Goal: Communication & Community: Answer question/provide support

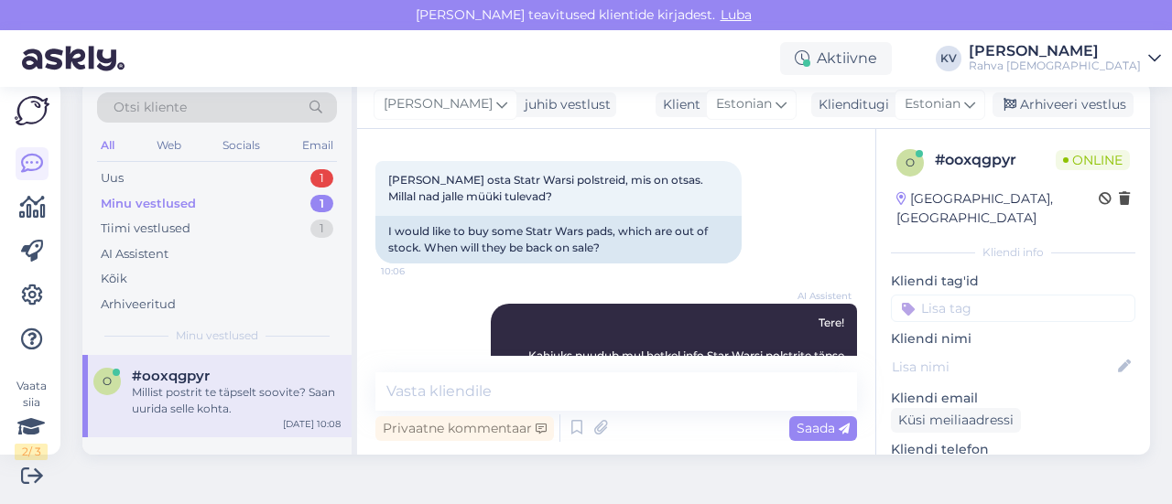
scroll to position [266, 0]
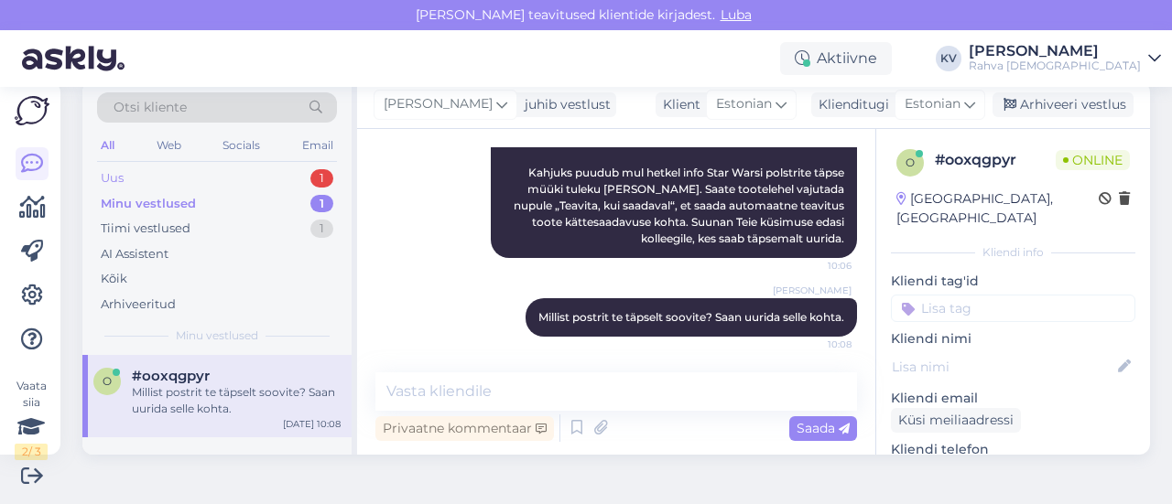
click at [235, 181] on div "Uus 1" at bounding box center [217, 179] width 240 height 26
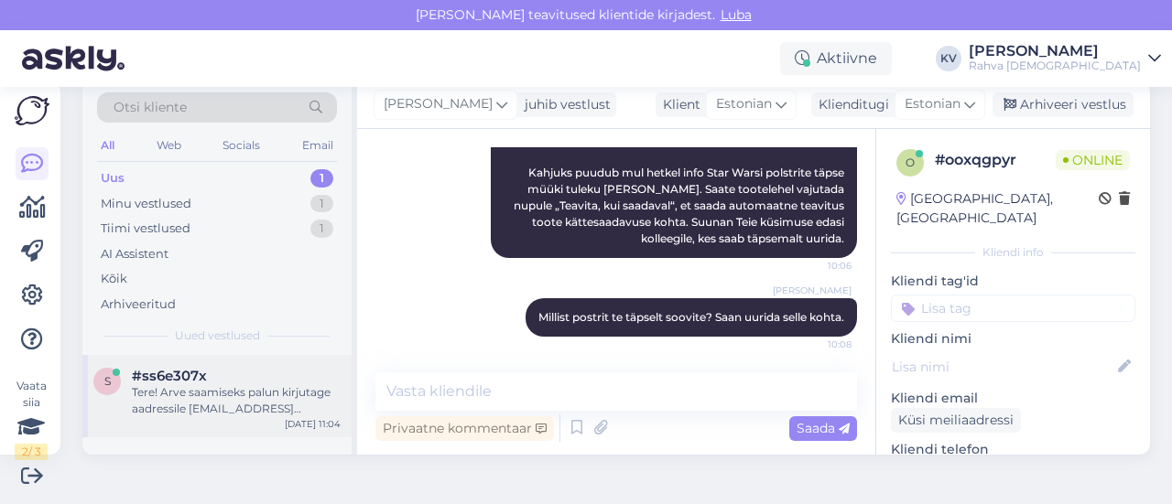
click at [265, 388] on div "Tere! Arve saamiseks palun kirjutage aadressile [EMAIL_ADDRESS][DOMAIN_NAME]. L…" at bounding box center [236, 400] width 209 height 33
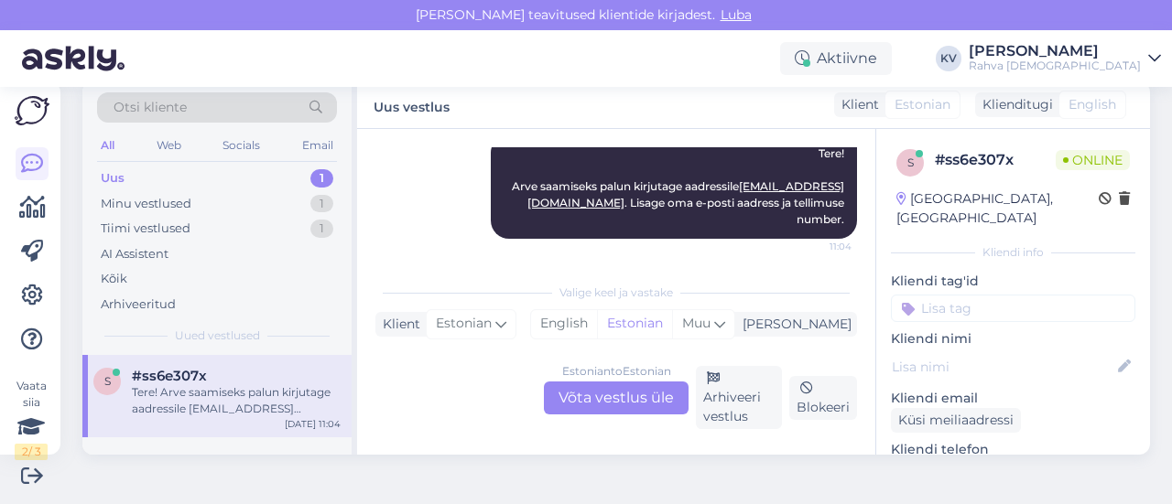
scroll to position [287, 0]
click at [976, 295] on input at bounding box center [1013, 308] width 244 height 27
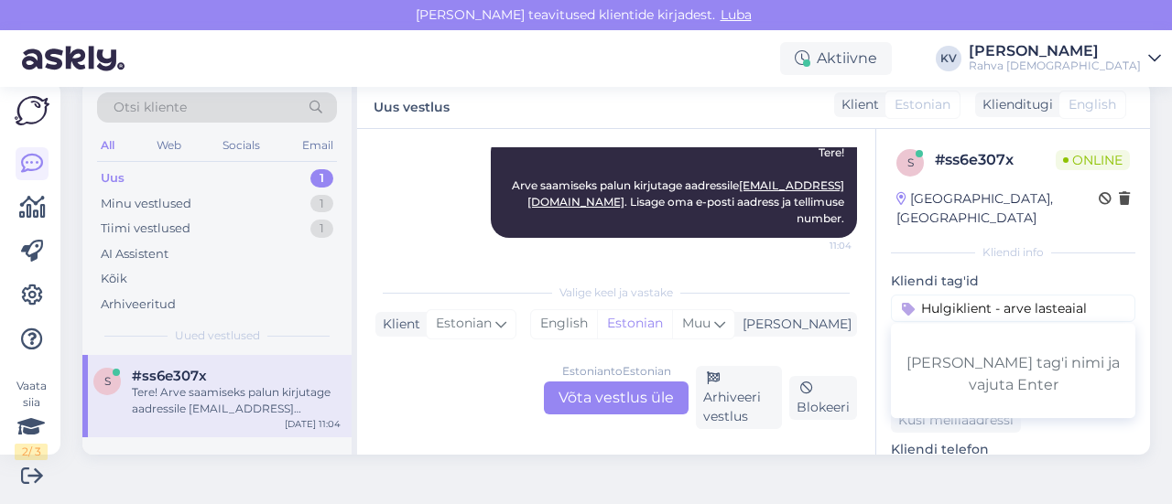
type input "Hulgiklient - arve lasteaiale"
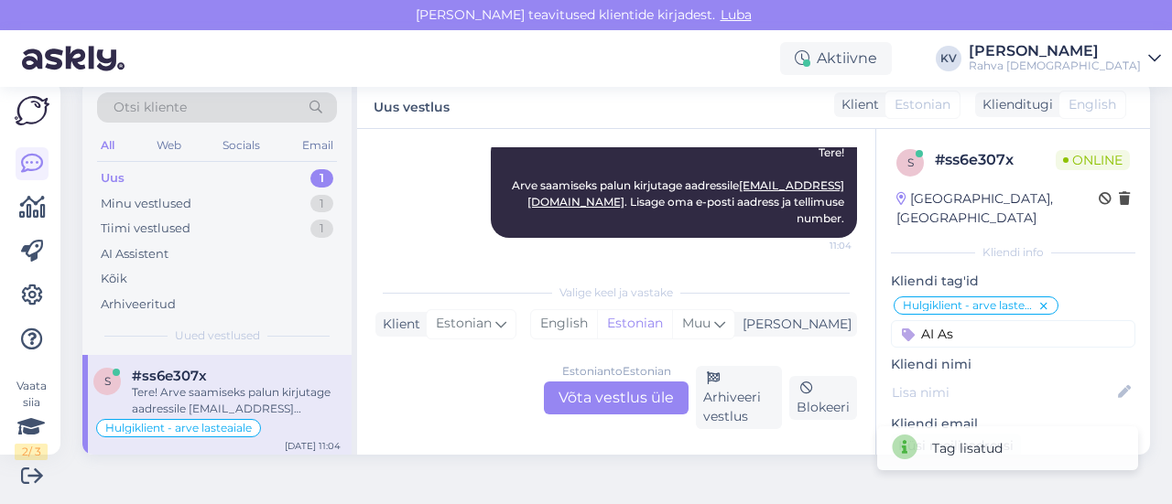
click at [992, 320] on input "AI As" at bounding box center [1013, 333] width 244 height 27
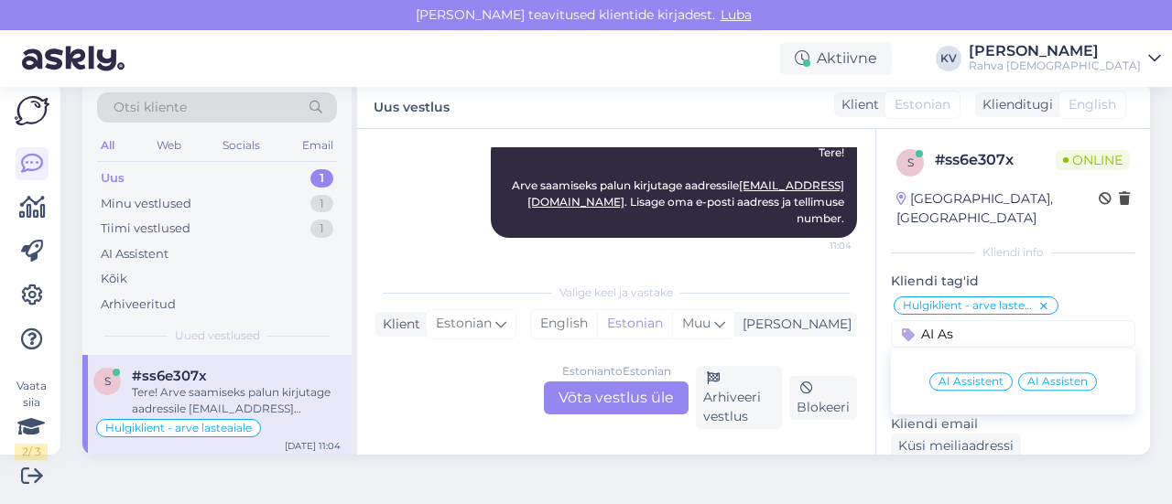
type input "AI As"
click at [961, 373] on div "AI Assistent" at bounding box center [970, 382] width 83 height 18
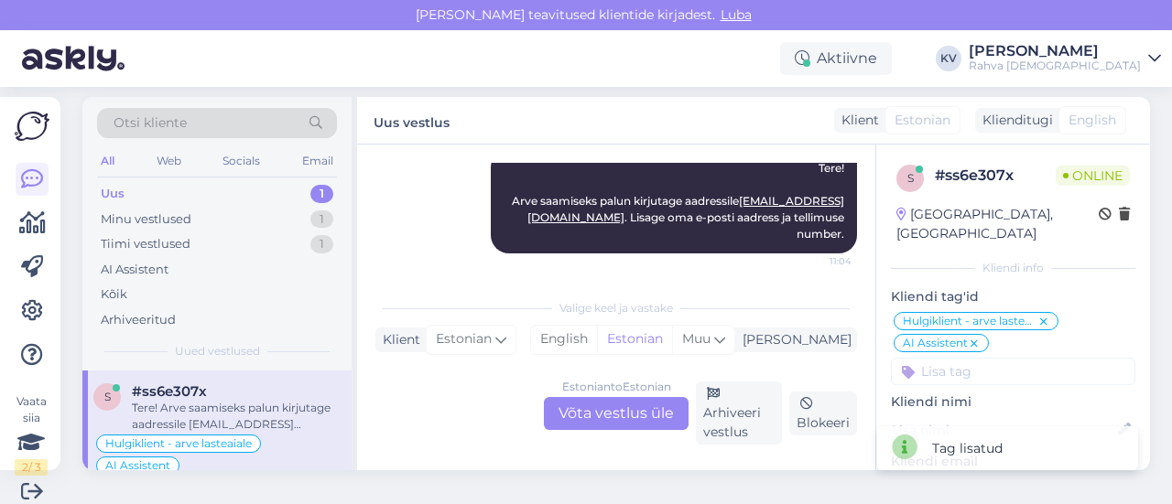
scroll to position [0, 0]
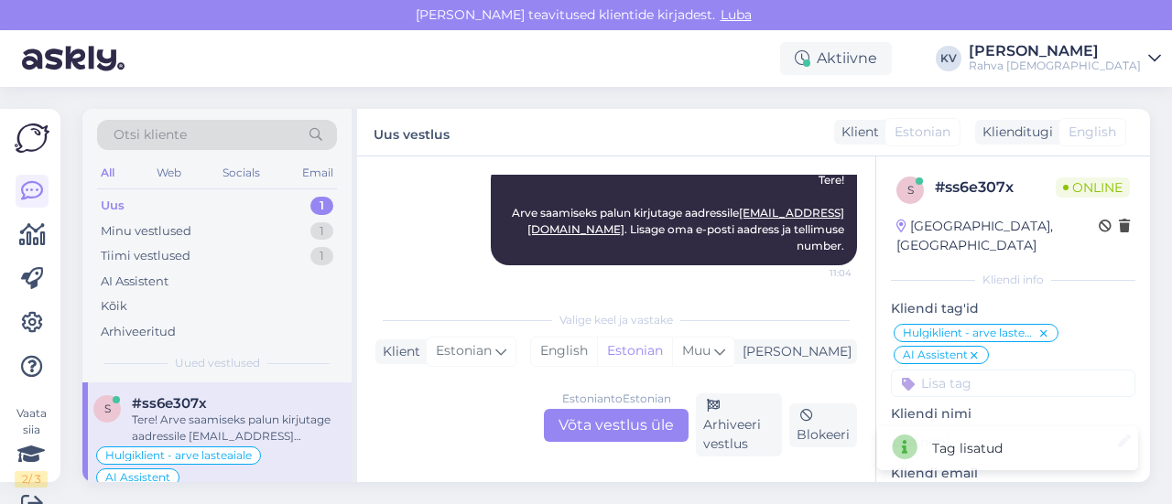
click at [220, 199] on div "Uus 1" at bounding box center [217, 206] width 240 height 26
click at [146, 287] on div "AI Assistent" at bounding box center [135, 282] width 68 height 18
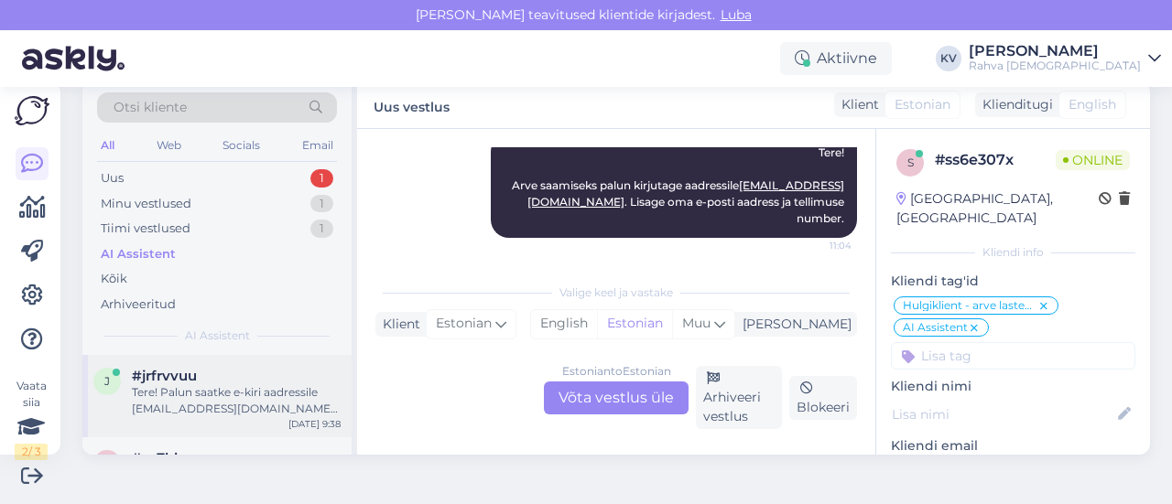
click at [249, 394] on div "Tere! Palun saatke e-kiri aadressile [EMAIL_ADDRESS][DOMAIN_NAME], kirjeldades …" at bounding box center [236, 400] width 209 height 33
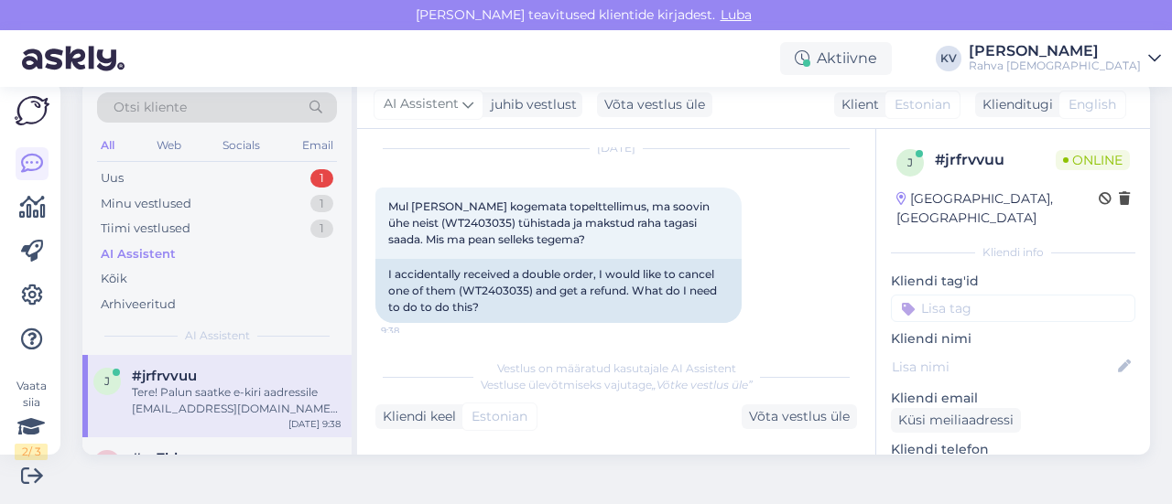
scroll to position [27, 0]
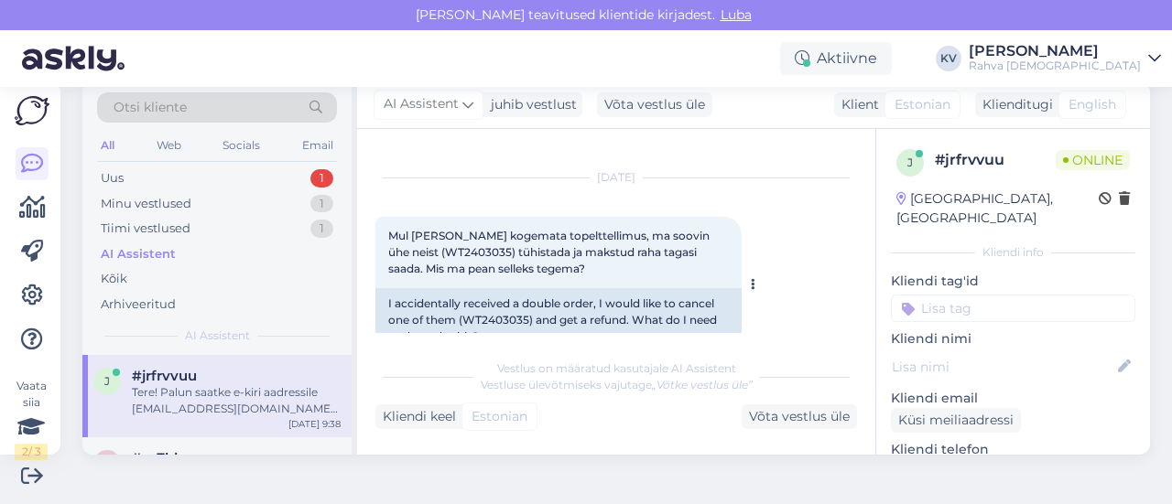
click at [410, 250] on span "Mul [PERSON_NAME] kogemata topelttellimus, ma soovin ühe neist (WT2403035) tühi…" at bounding box center [550, 252] width 324 height 47
copy span "WT2403035"
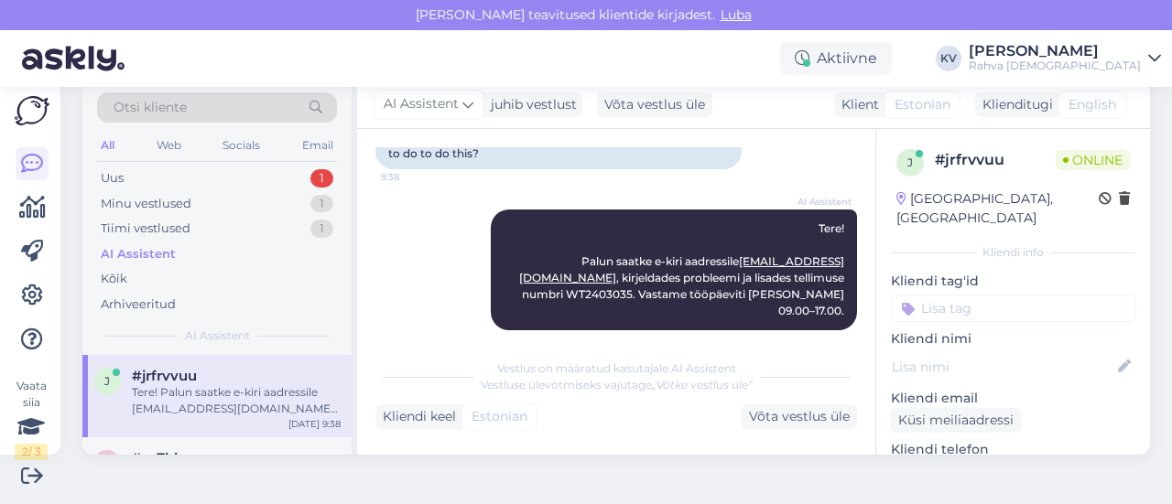
click at [977, 295] on input at bounding box center [1013, 308] width 244 height 27
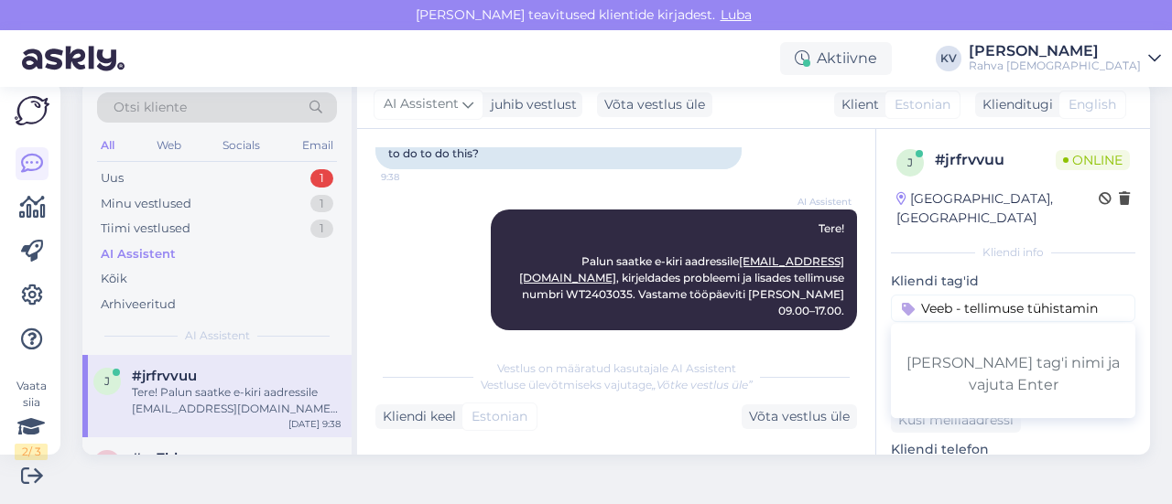
type input "Veeb - tellimuse tühistamine"
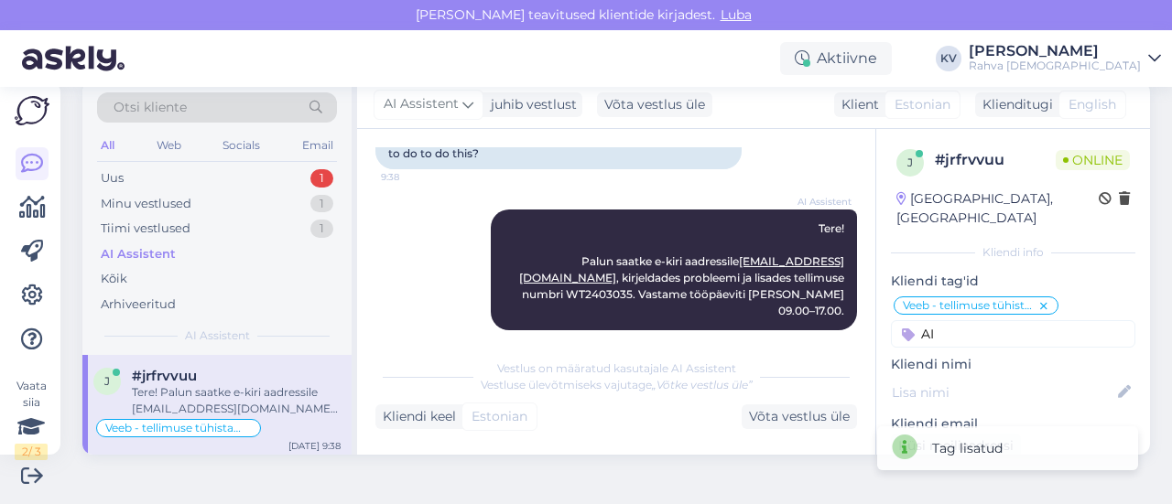
click at [960, 322] on input "AI" at bounding box center [1013, 333] width 244 height 27
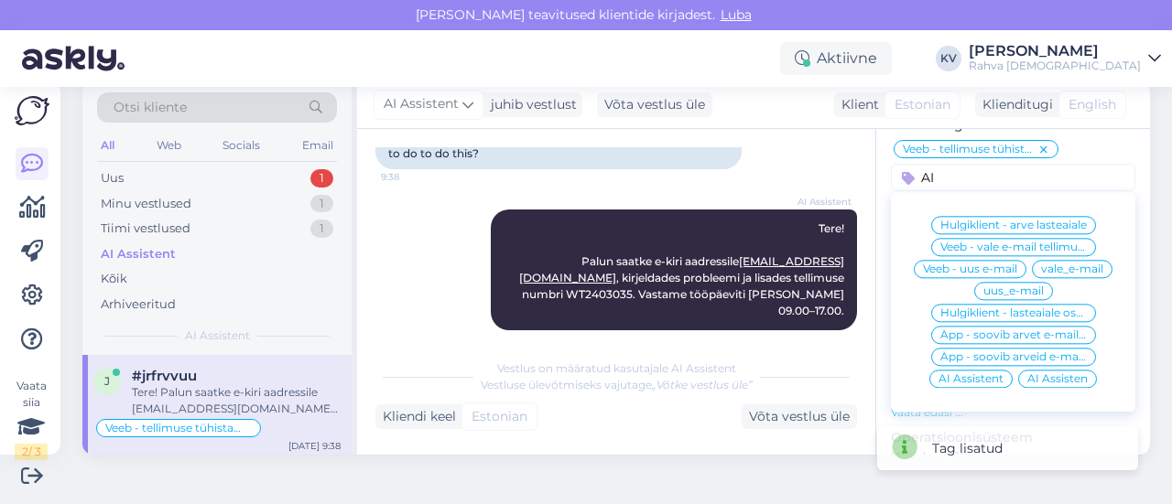
scroll to position [183, 0]
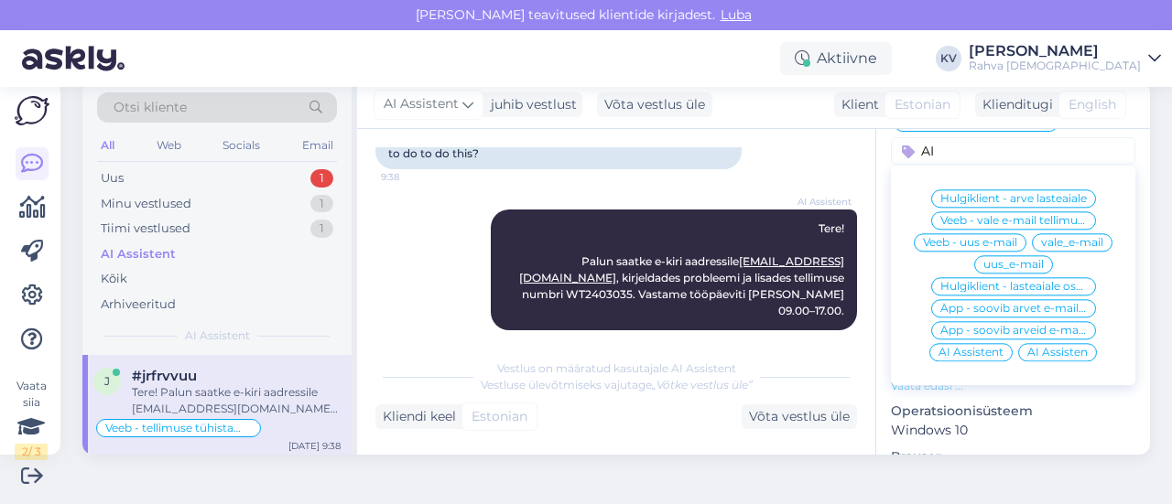
type input "AI"
click at [941, 347] on span "AI Assistent" at bounding box center [970, 352] width 65 height 11
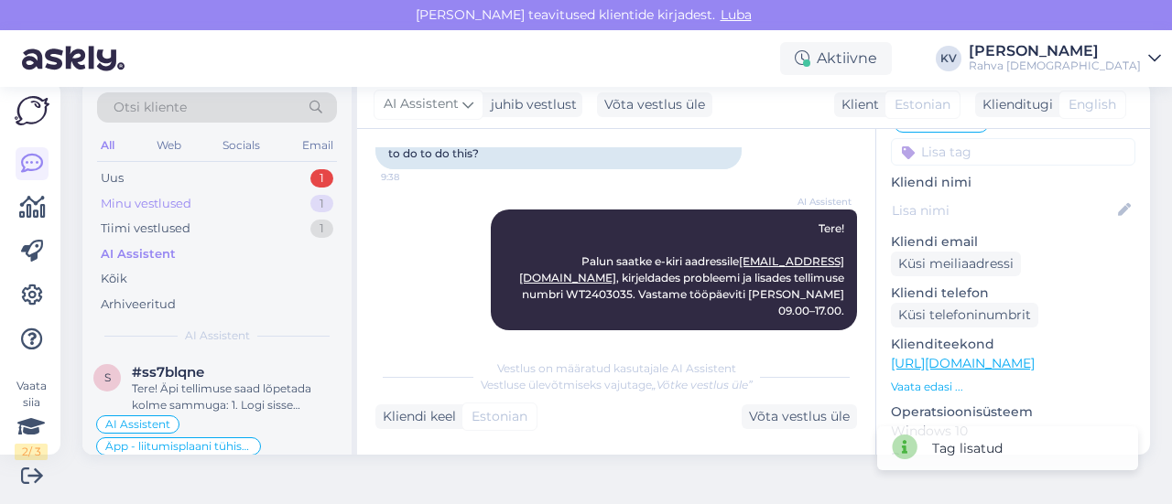
scroll to position [92, 0]
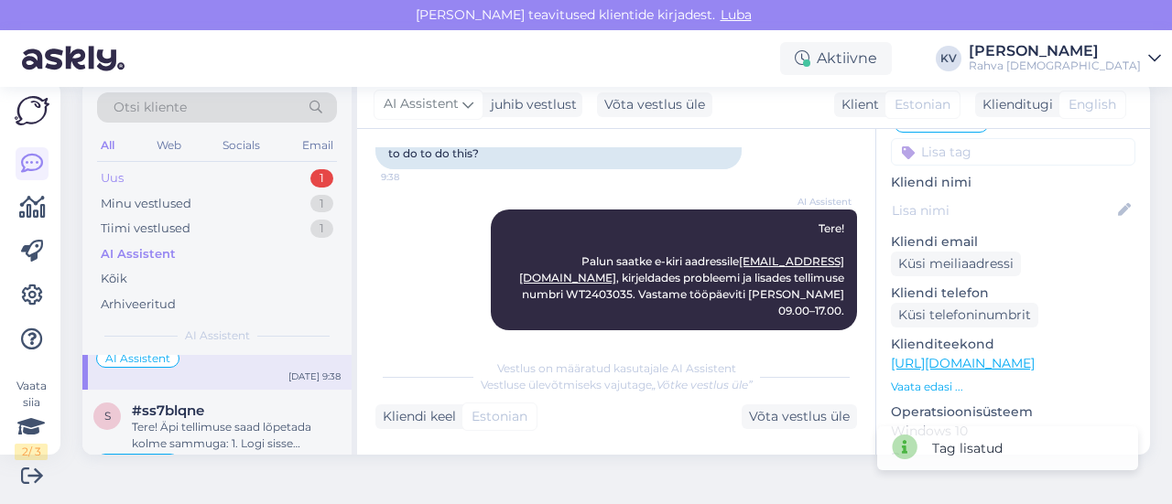
click at [224, 180] on div "Uus 1" at bounding box center [217, 179] width 240 height 26
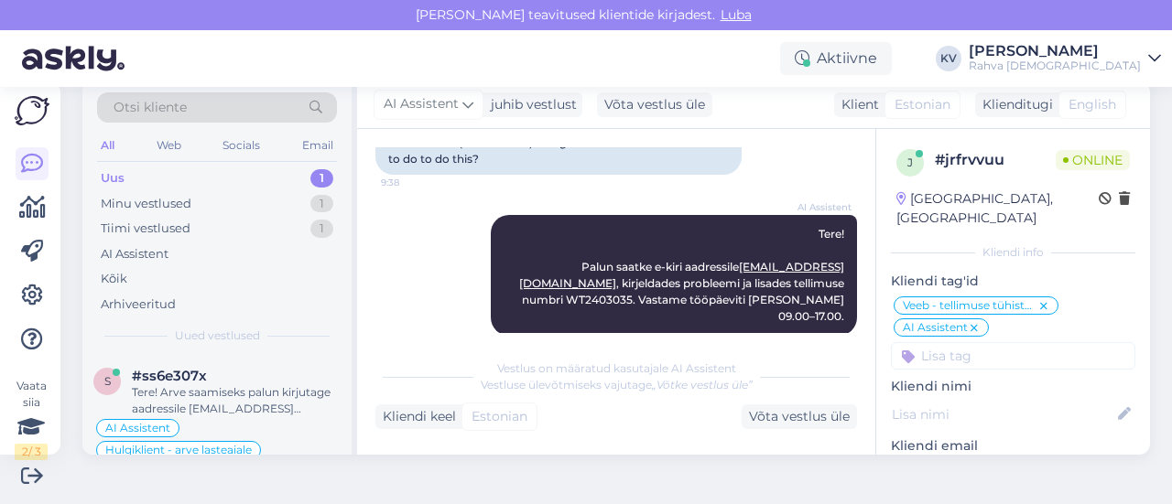
scroll to position [211, 0]
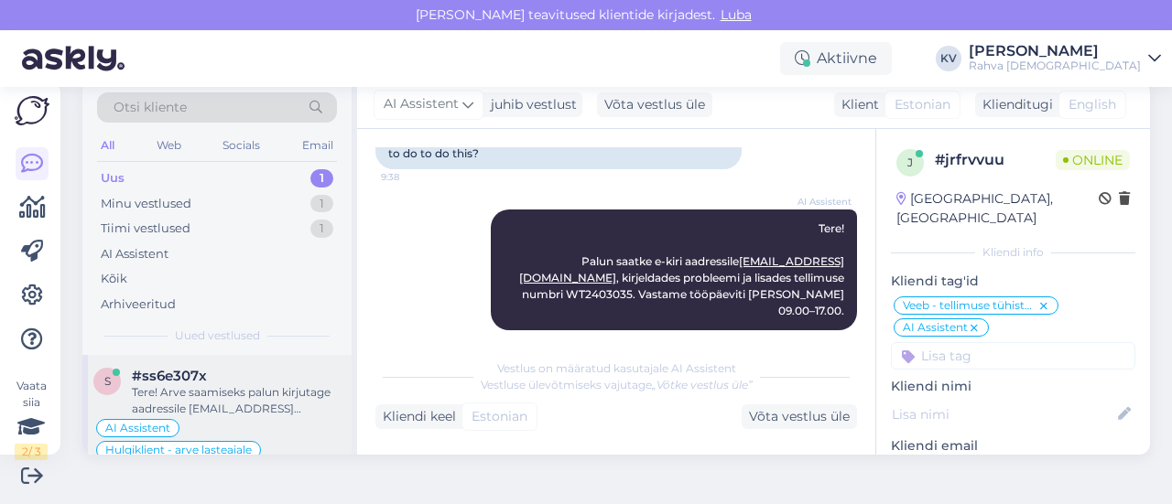
click at [228, 374] on div "#ss6e307x" at bounding box center [236, 376] width 209 height 16
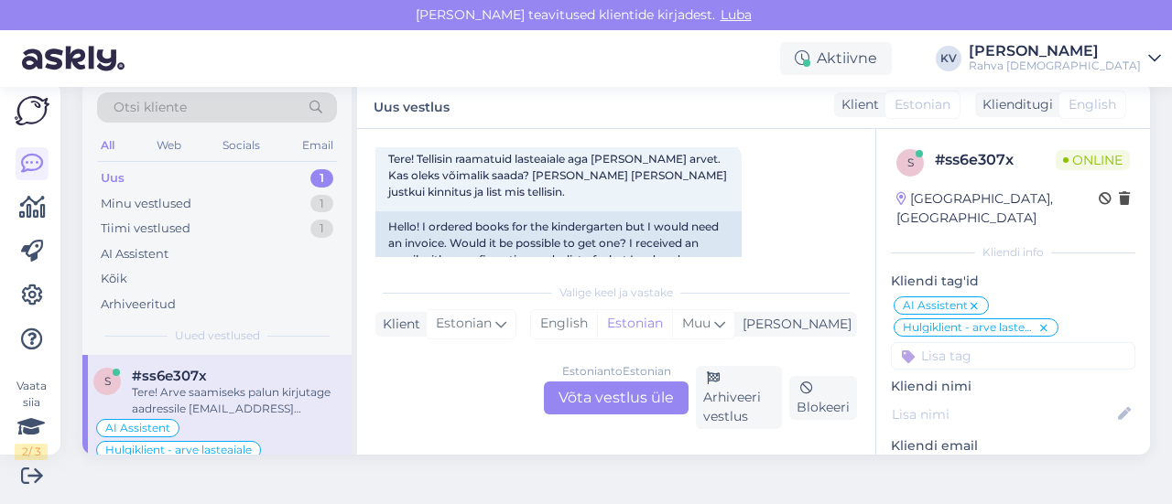
scroll to position [13, 0]
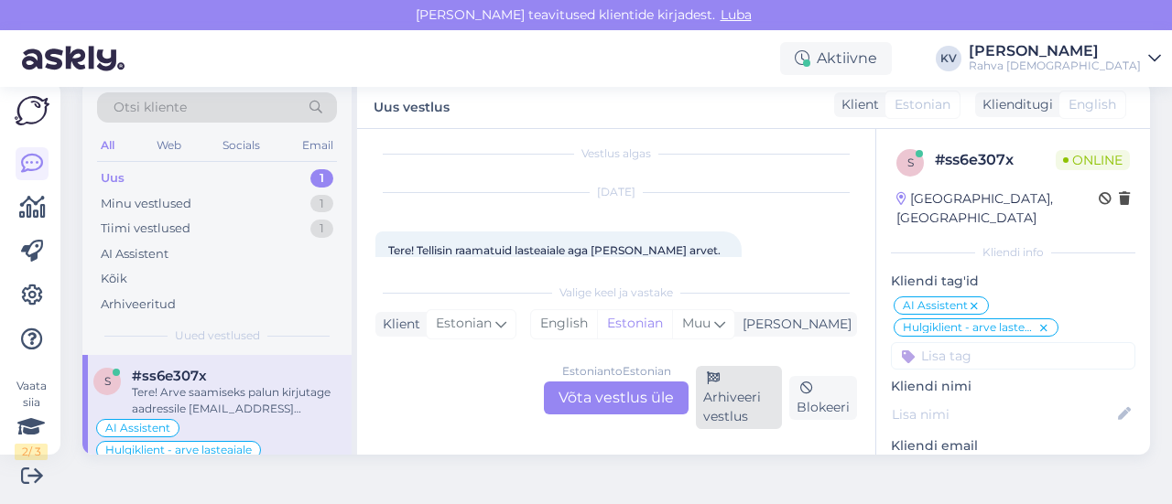
click at [740, 396] on div "Arhiveeri vestlus" at bounding box center [739, 397] width 86 height 63
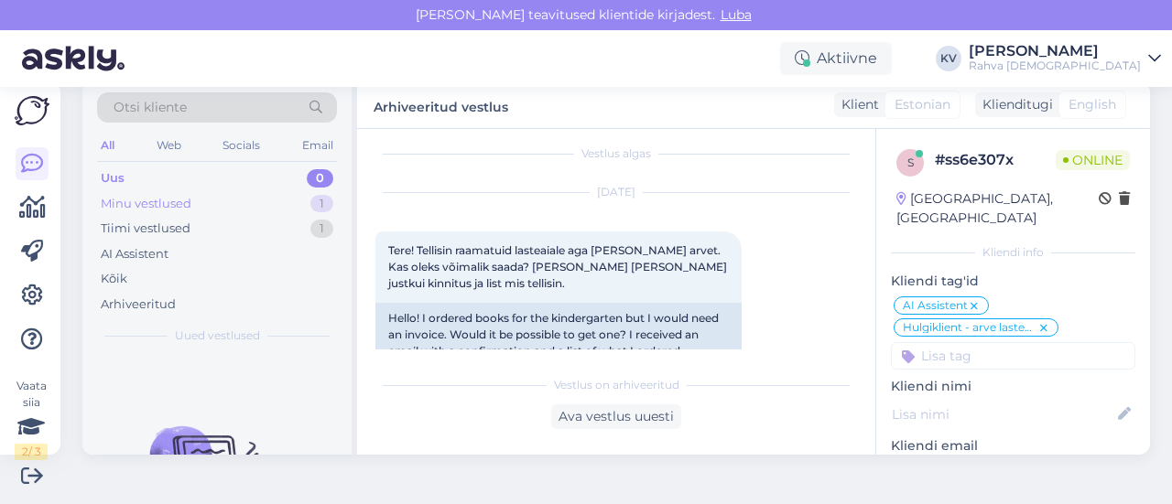
click at [214, 206] on div "Minu vestlused 1" at bounding box center [217, 204] width 240 height 26
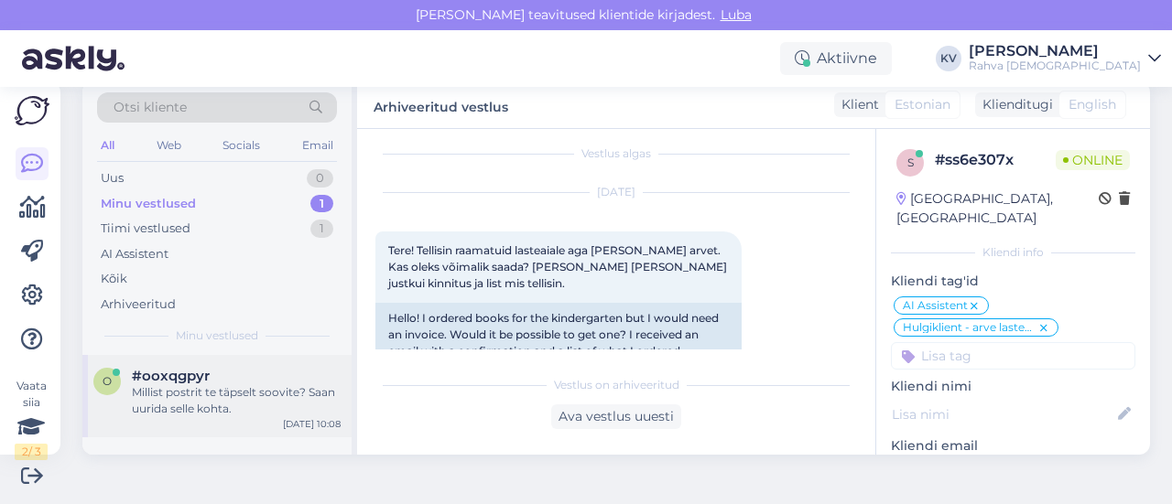
click at [218, 404] on div "Millist postrit te täpselt soovite? Saan uurida selle kohta." at bounding box center [236, 400] width 209 height 33
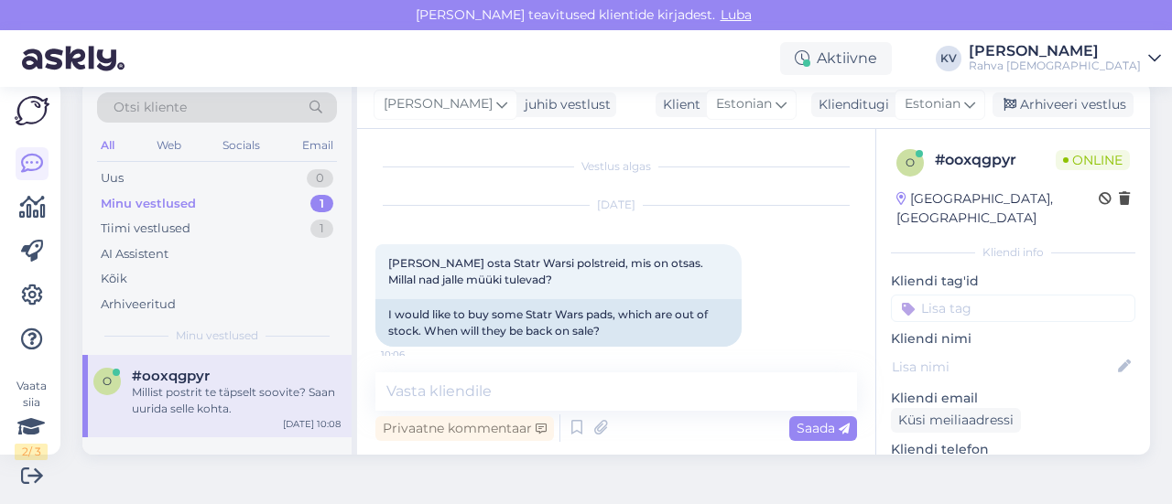
scroll to position [0, 0]
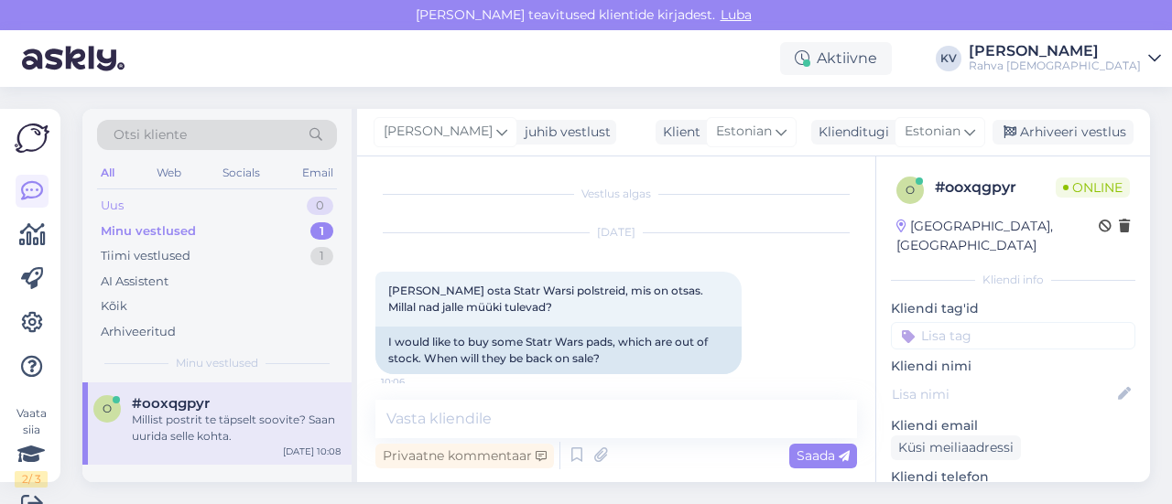
click at [153, 200] on div "Uus 0" at bounding box center [217, 206] width 240 height 26
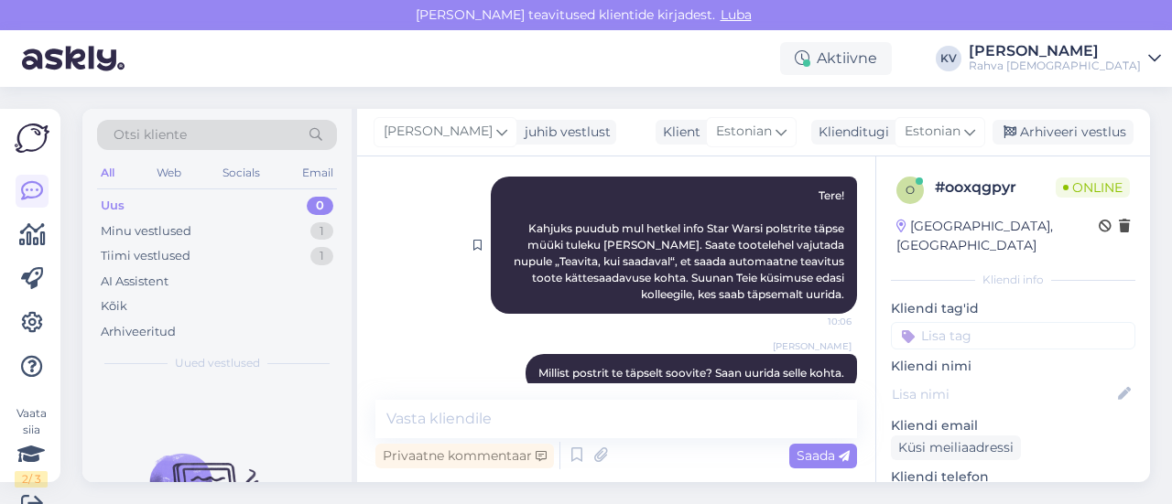
scroll to position [266, 0]
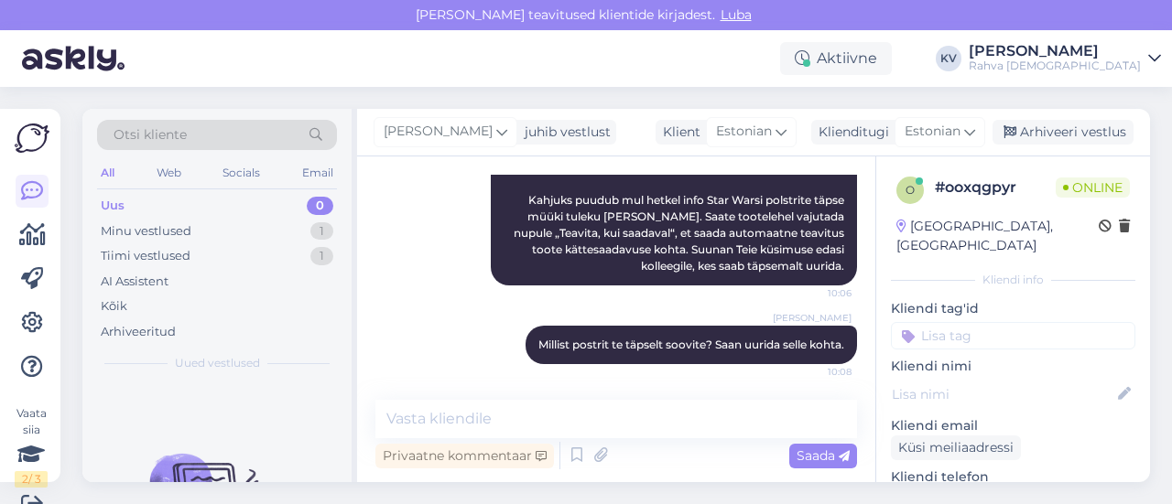
click at [943, 322] on input at bounding box center [1013, 335] width 244 height 27
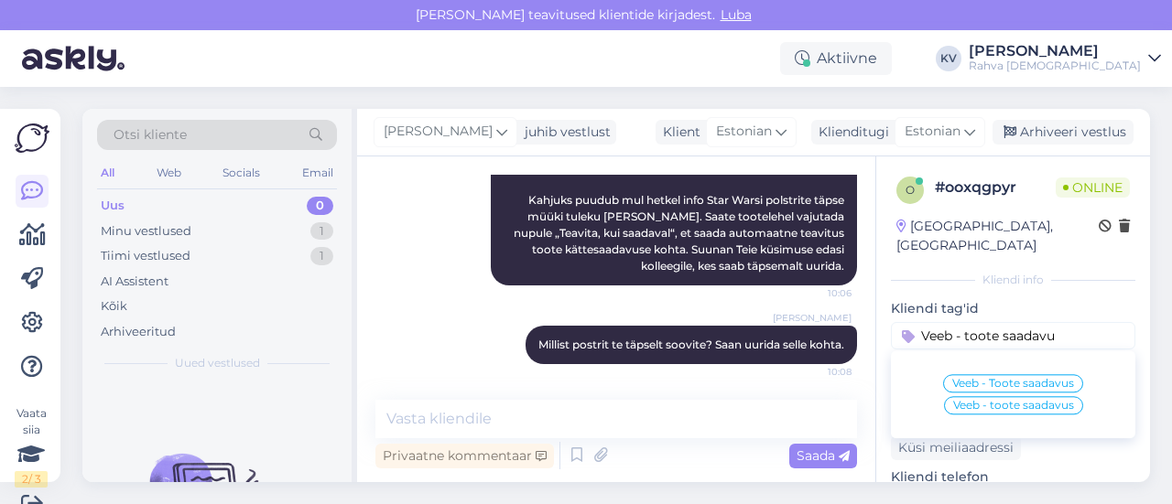
type input "Veeb - toote saadavus"
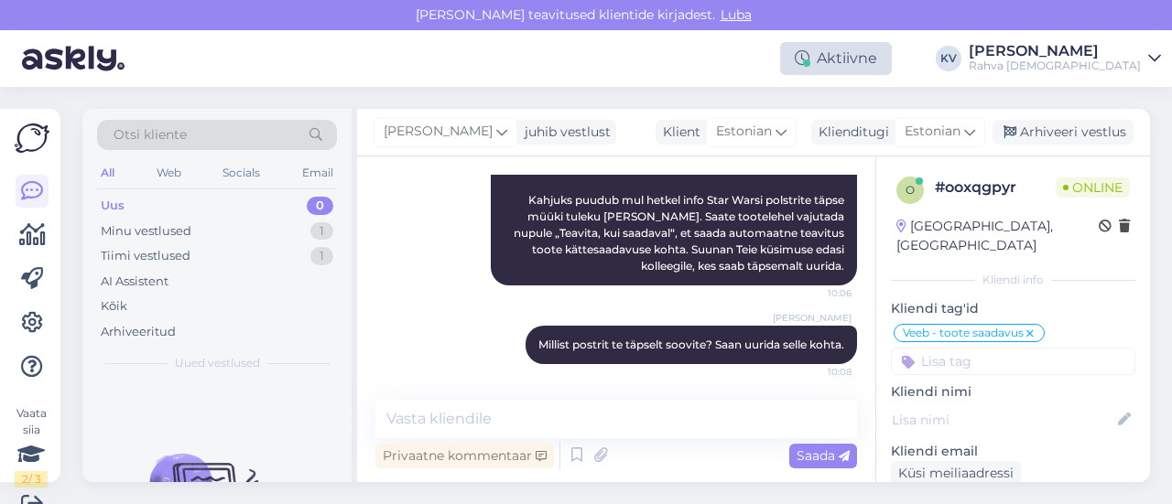
click at [892, 69] on div "Aktiivne" at bounding box center [836, 58] width 112 height 33
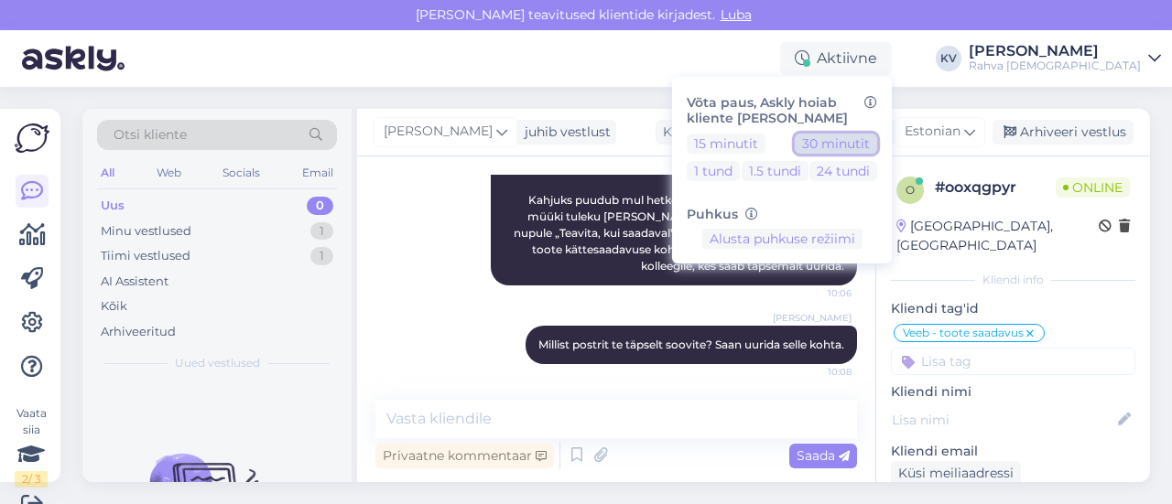
click at [877, 145] on button "30 minutit" at bounding box center [836, 144] width 82 height 20
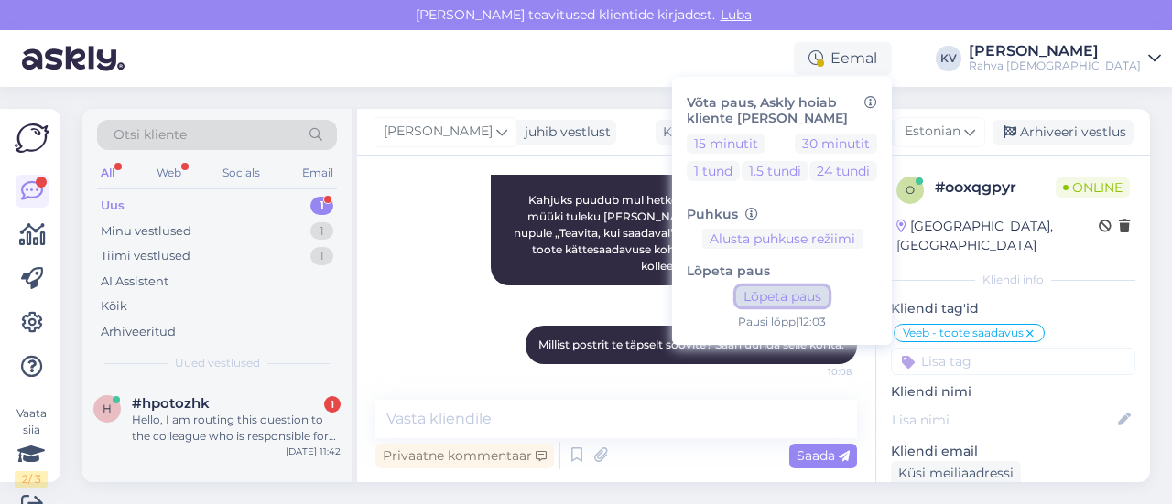
click at [828, 288] on button "Lõpeta paus" at bounding box center [782, 297] width 92 height 20
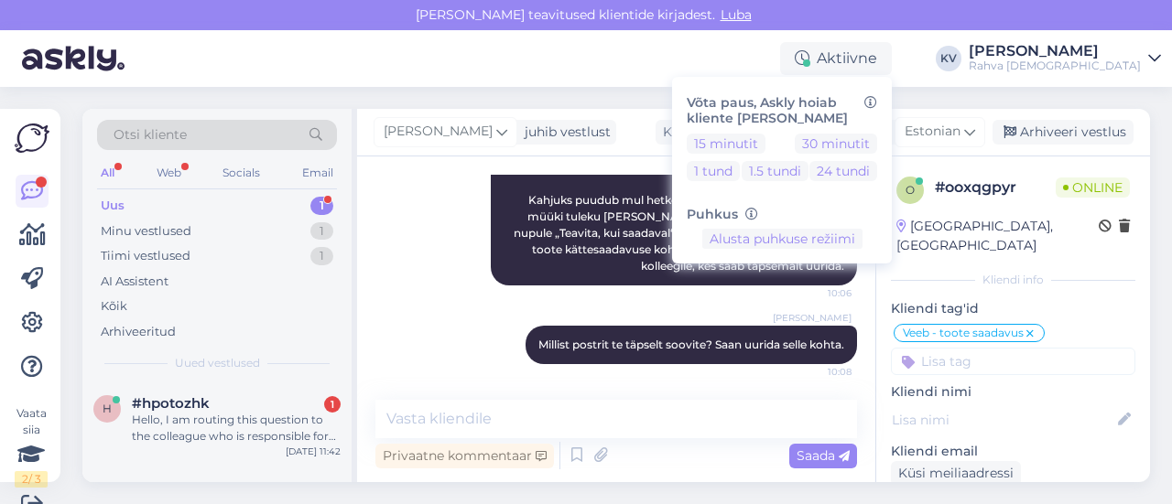
click at [223, 187] on div "All Web Socials Email" at bounding box center [217, 175] width 240 height 28
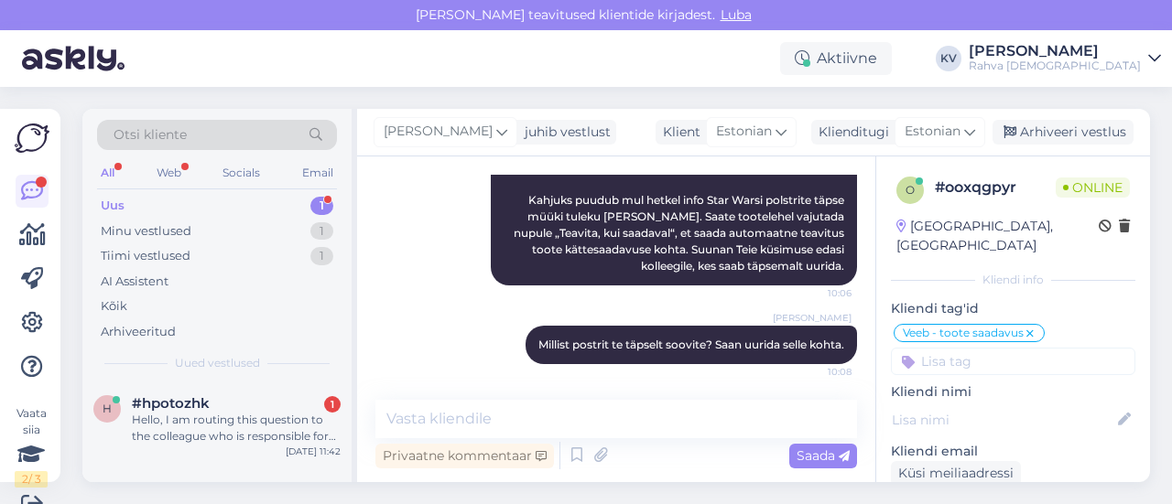
click at [216, 198] on div "Uus 1" at bounding box center [217, 206] width 240 height 26
click at [231, 425] on div "Hello, I am routing this question to the colleague who is responsible for this …" at bounding box center [236, 428] width 209 height 33
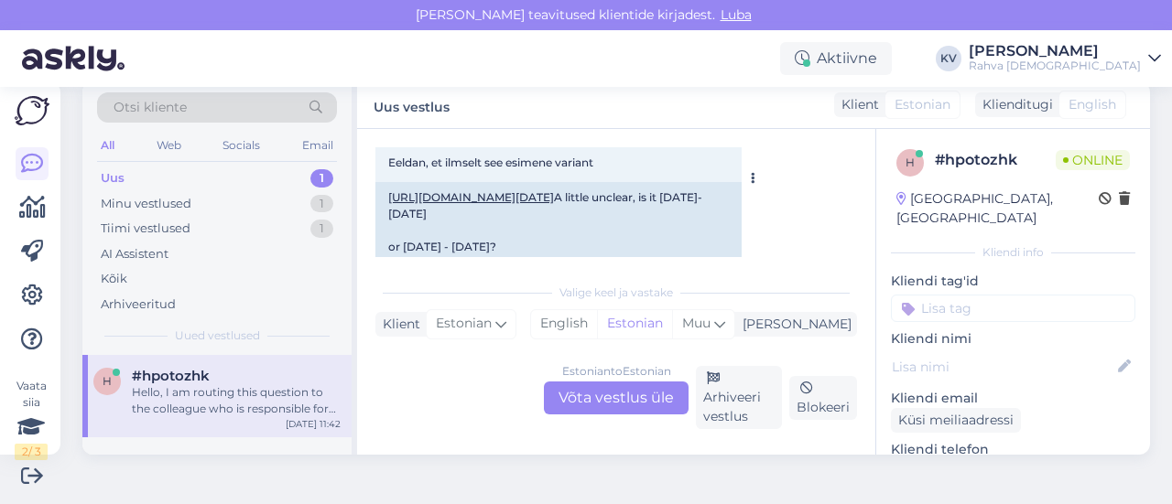
scroll to position [275, 0]
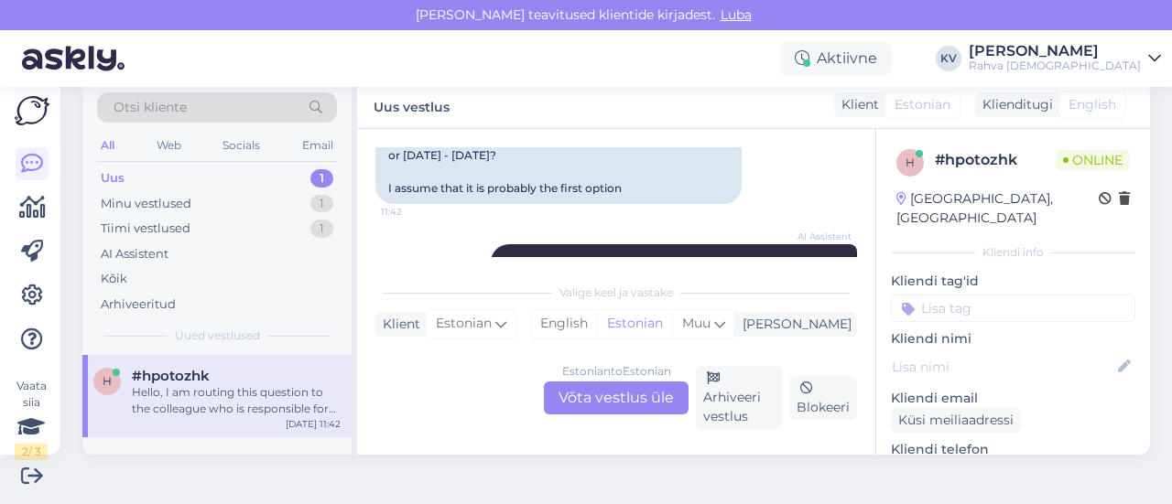
click at [549, 113] on link "[URL][DOMAIN_NAME][DATE]" at bounding box center [471, 106] width 166 height 14
click at [537, 180] on div "[URL][DOMAIN_NAME][DATE] A little unclear, is it [DATE]-[DATE] or [DATE] - [DAT…" at bounding box center [558, 148] width 366 height 114
click at [531, 113] on link "[URL][DOMAIN_NAME][DATE]" at bounding box center [471, 106] width 166 height 14
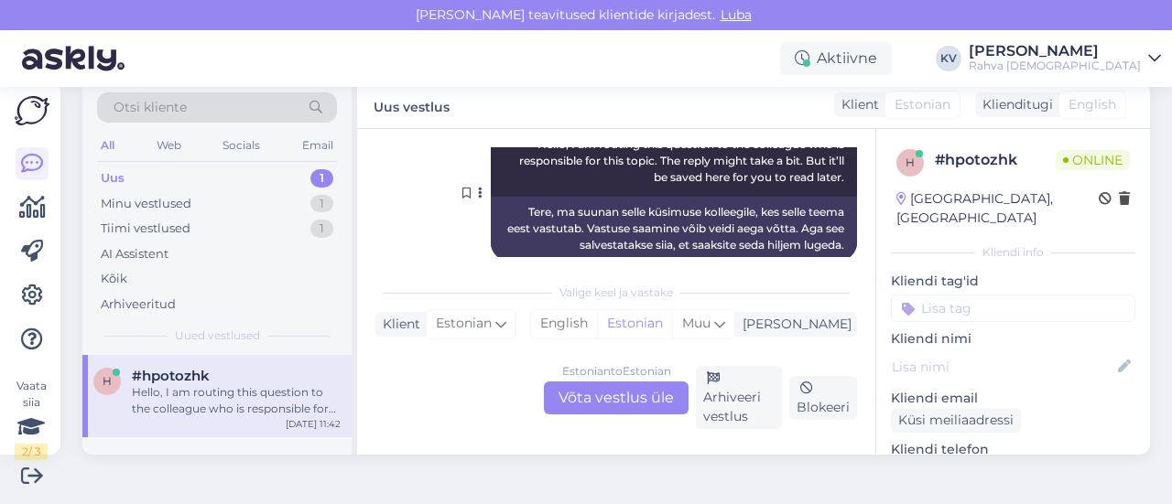
scroll to position [183, 0]
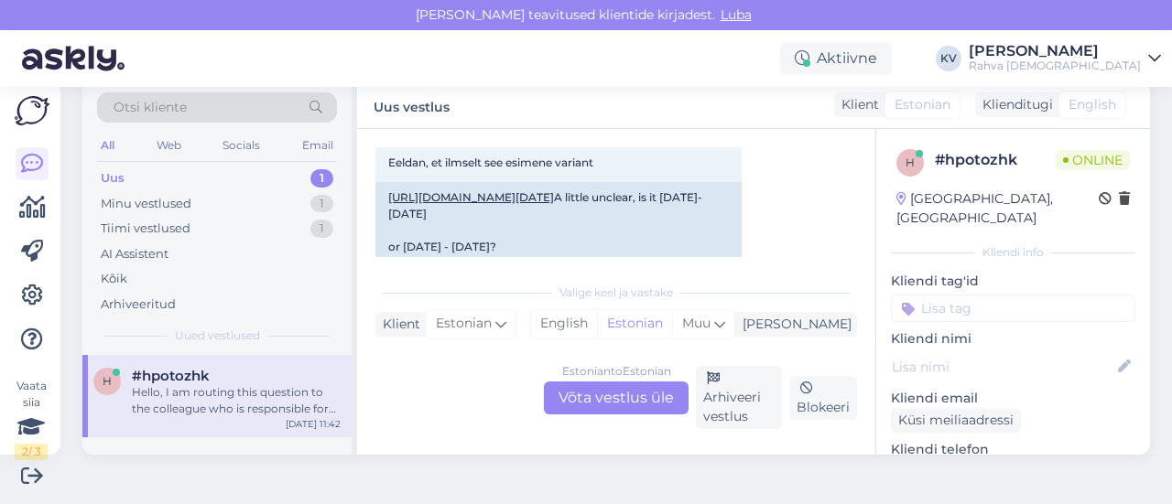
click at [583, 396] on div "Estonian to Estonian Võta vestlus üle" at bounding box center [616, 398] width 145 height 33
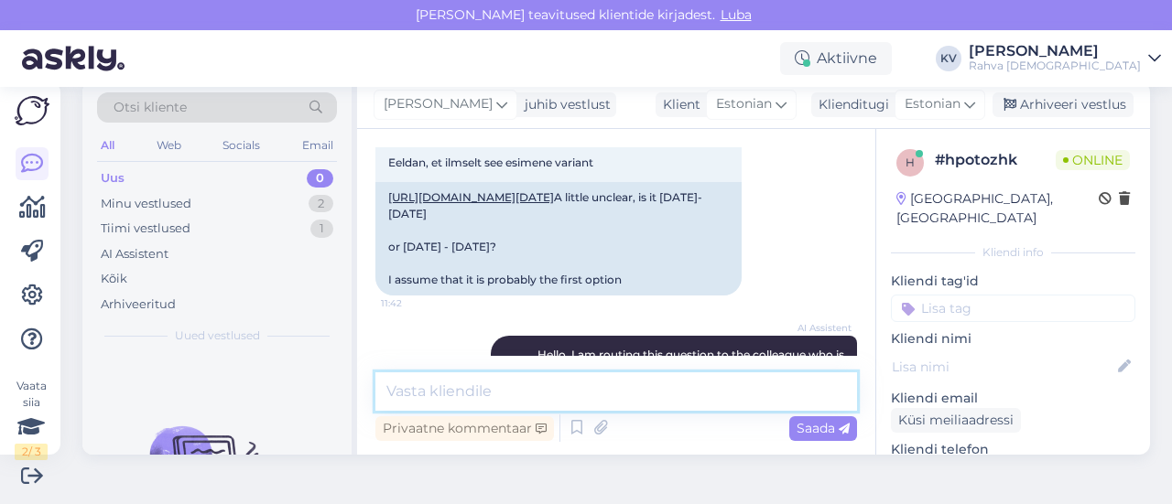
click at [545, 395] on textarea at bounding box center [615, 392] width 481 height 38
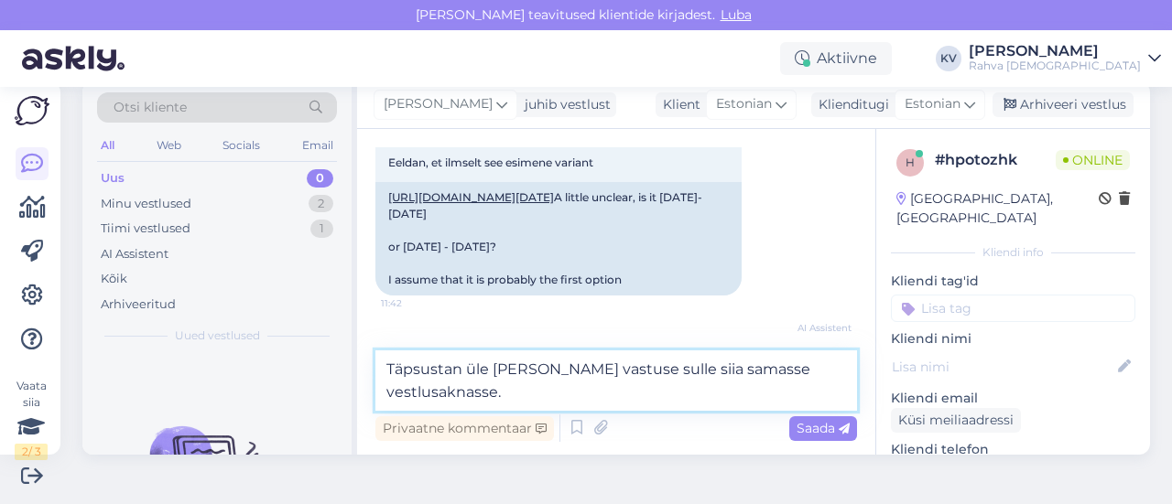
type textarea "Täpsustan üle [PERSON_NAME] vastuse sulle siia samasse vestlusaknasse."
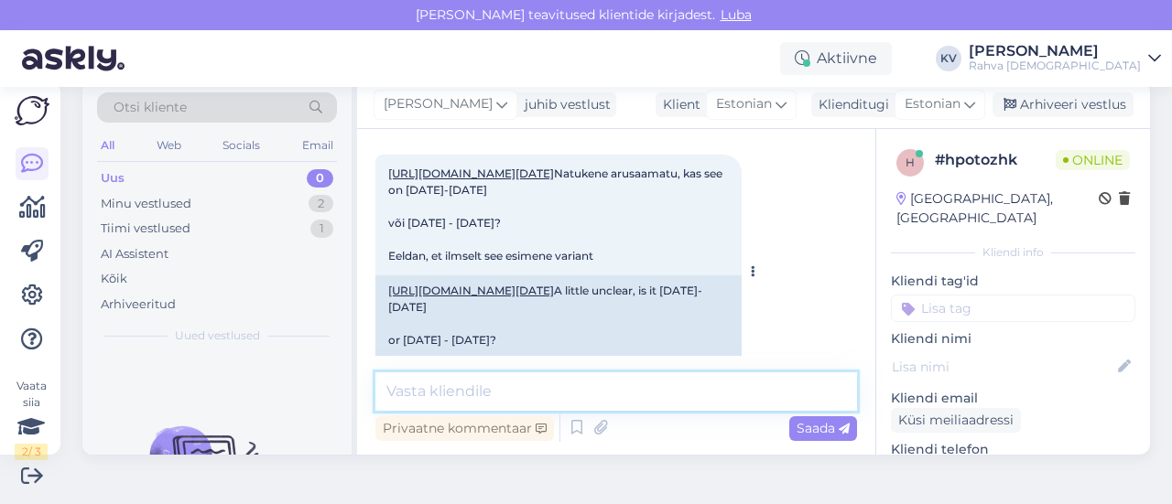
scroll to position [87, 0]
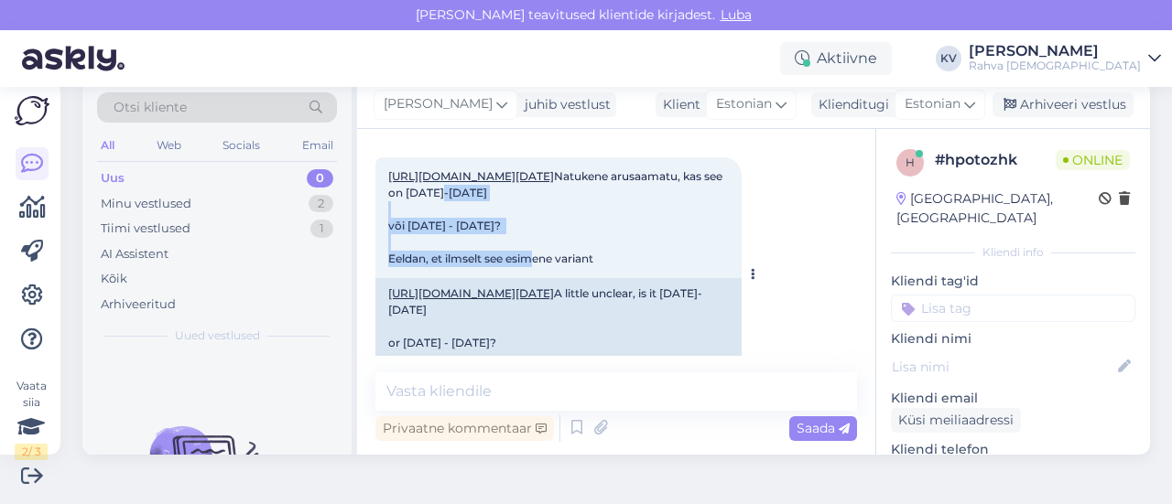
drag, startPoint x: 579, startPoint y: 257, endPoint x: 655, endPoint y: 289, distance: 83.3
click at [655, 278] on div "[URL][DOMAIN_NAME][DATE] Natukene arusaamatu, kas see on [DATE]-[DATE] või [DAT…" at bounding box center [558, 217] width 366 height 121
copy span "[DATE]-[DATE] või [DATE] - [DATE]?"
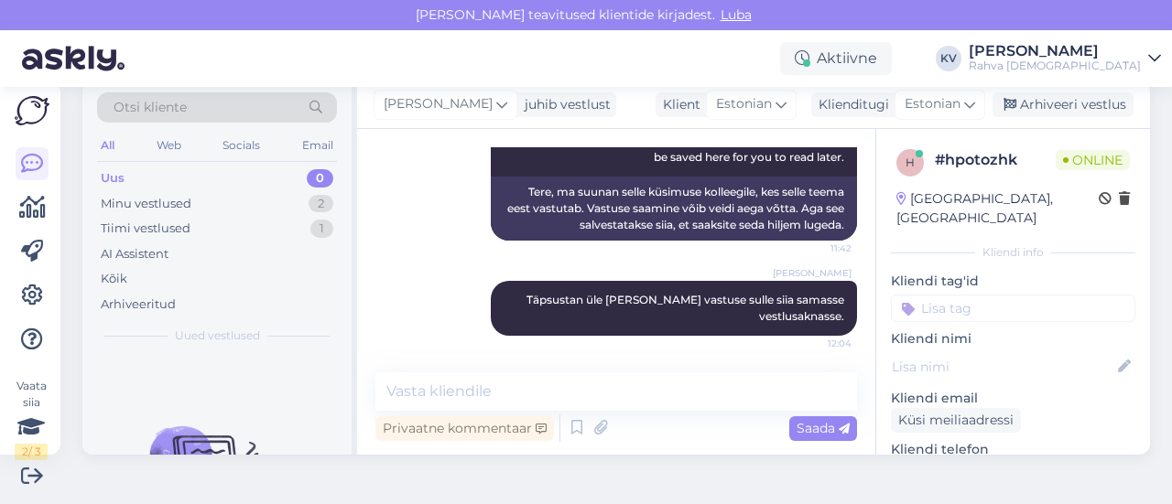
scroll to position [545, 0]
click at [520, 393] on textarea at bounding box center [615, 392] width 481 height 38
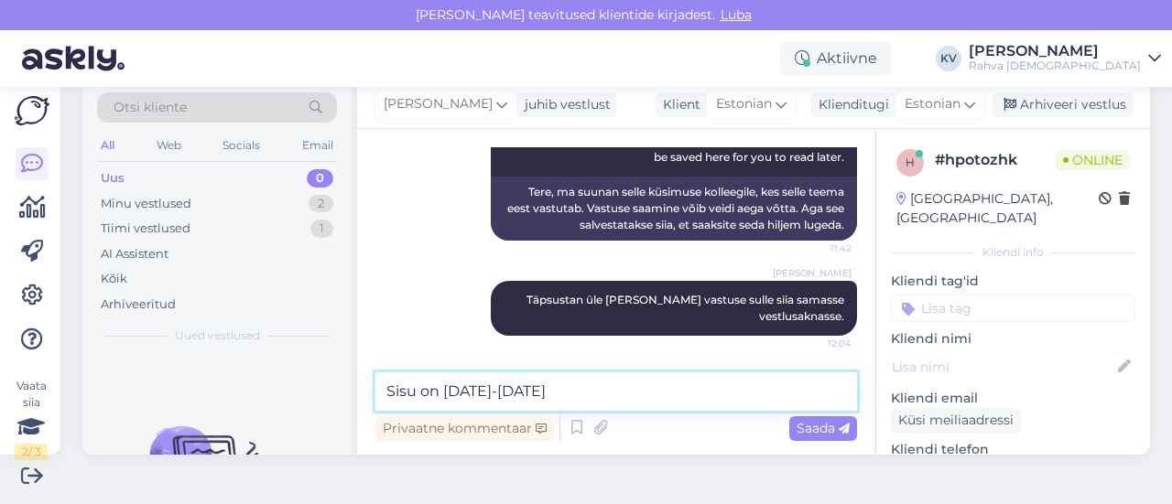
type textarea "Sisu on [DATE]-[DATE]"
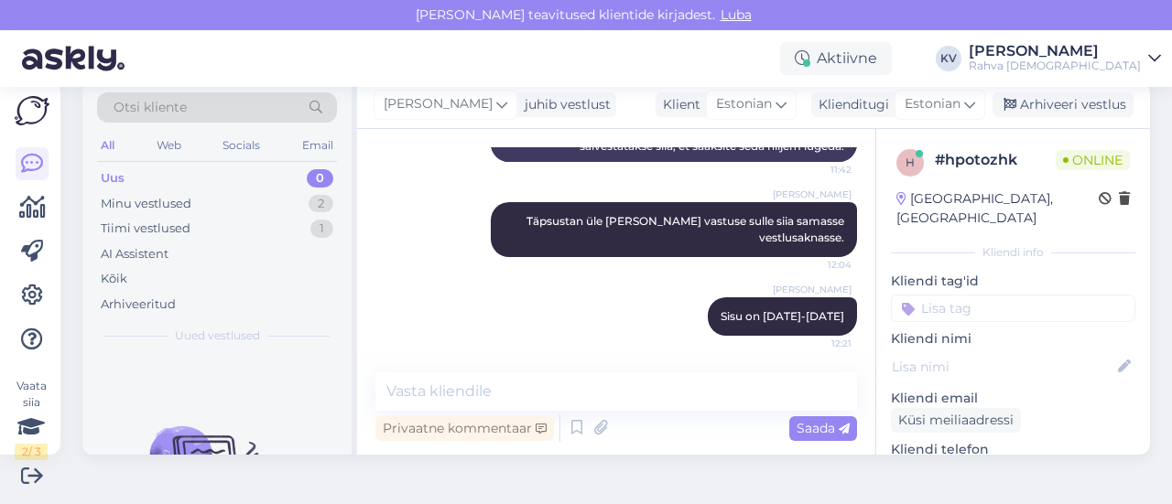
click at [1003, 295] on input at bounding box center [1013, 308] width 244 height 27
type input "Veeb - toote info"
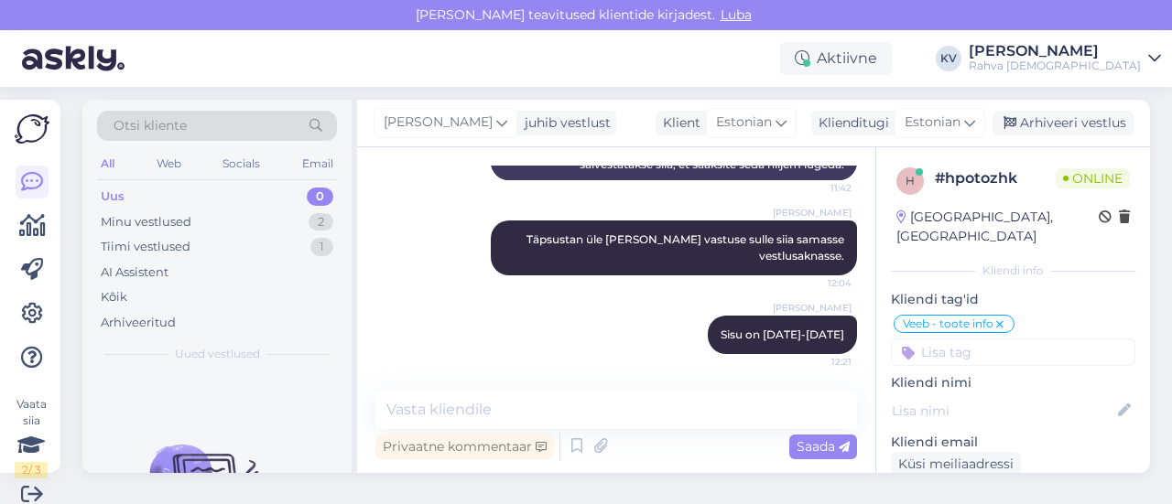
scroll to position [0, 0]
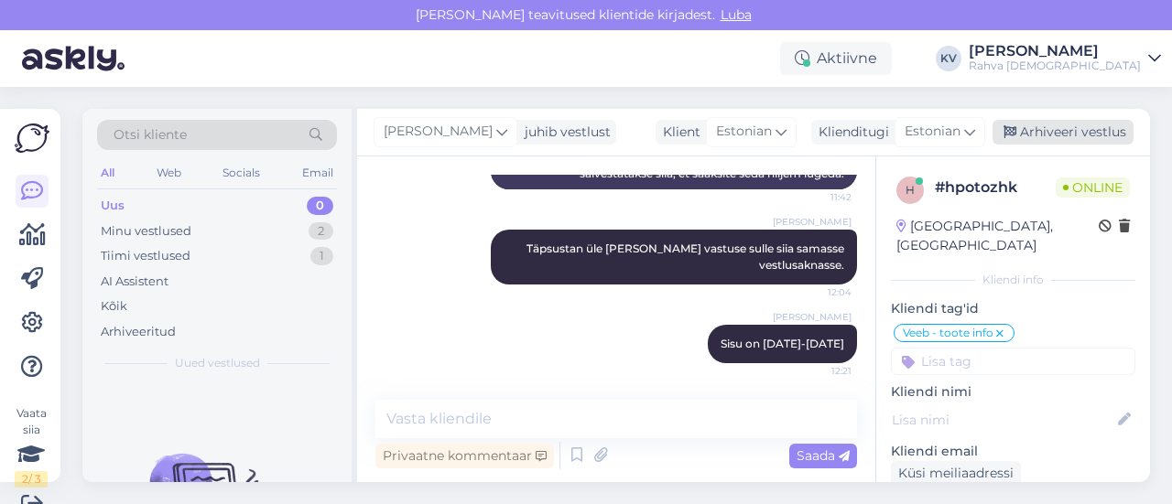
click at [1041, 140] on div "Arhiveeri vestlus" at bounding box center [1062, 132] width 141 height 25
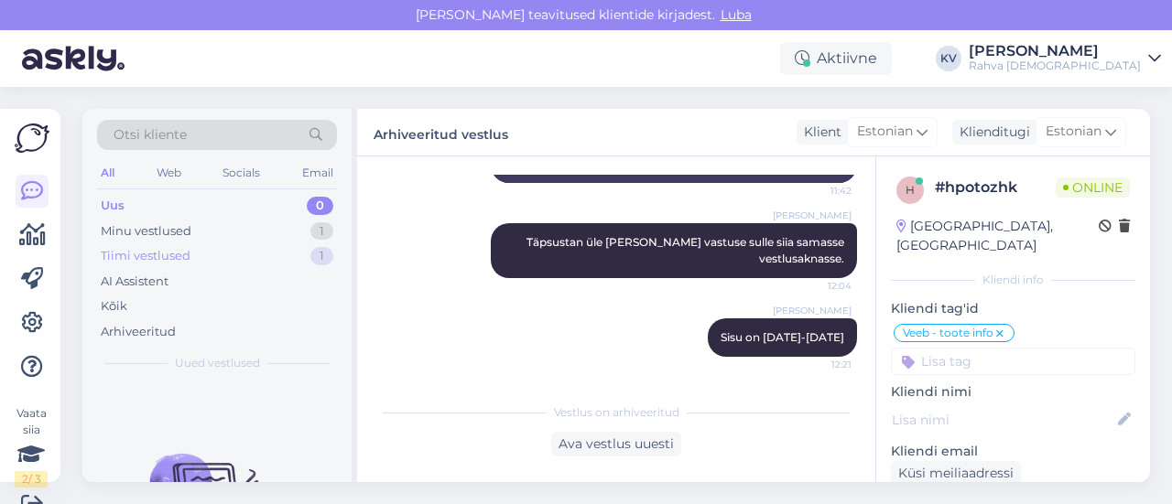
click at [182, 265] on div "Tiimi vestlused 1" at bounding box center [217, 256] width 240 height 26
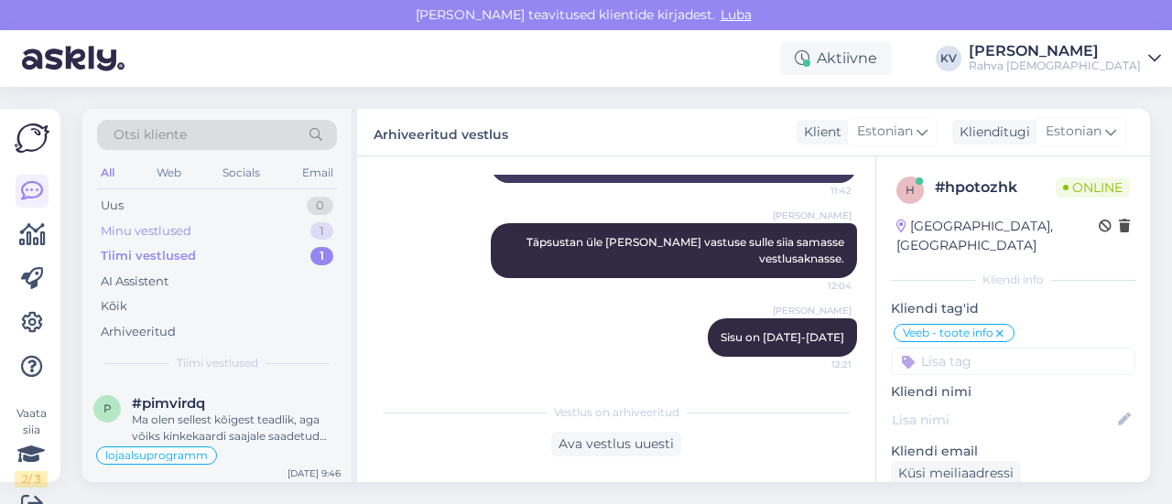
click at [189, 233] on div "Minu vestlused" at bounding box center [146, 231] width 91 height 18
click at [209, 422] on div "Millist postrit te täpselt soovite? Saan uurida selle kohta." at bounding box center [236, 428] width 209 height 33
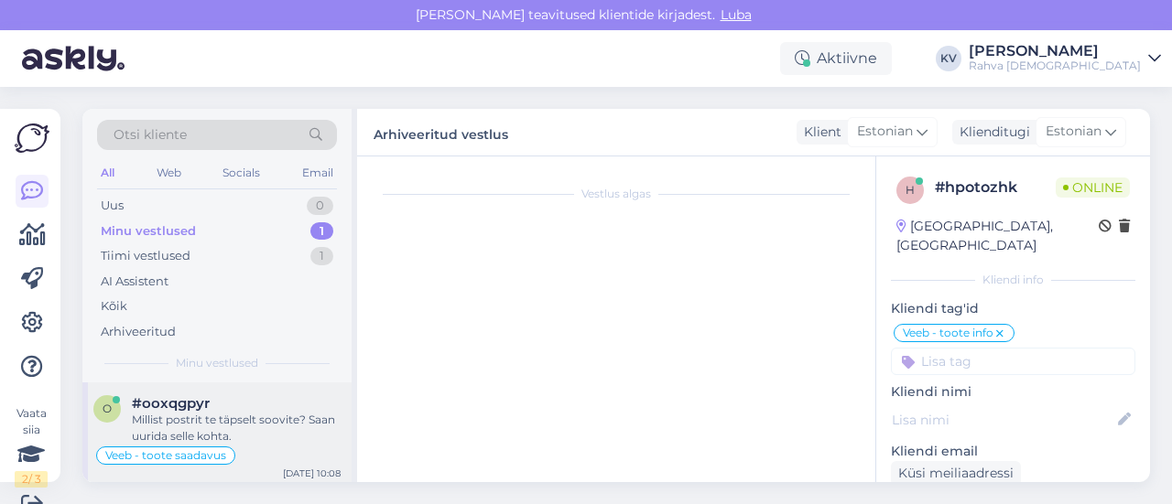
scroll to position [27, 0]
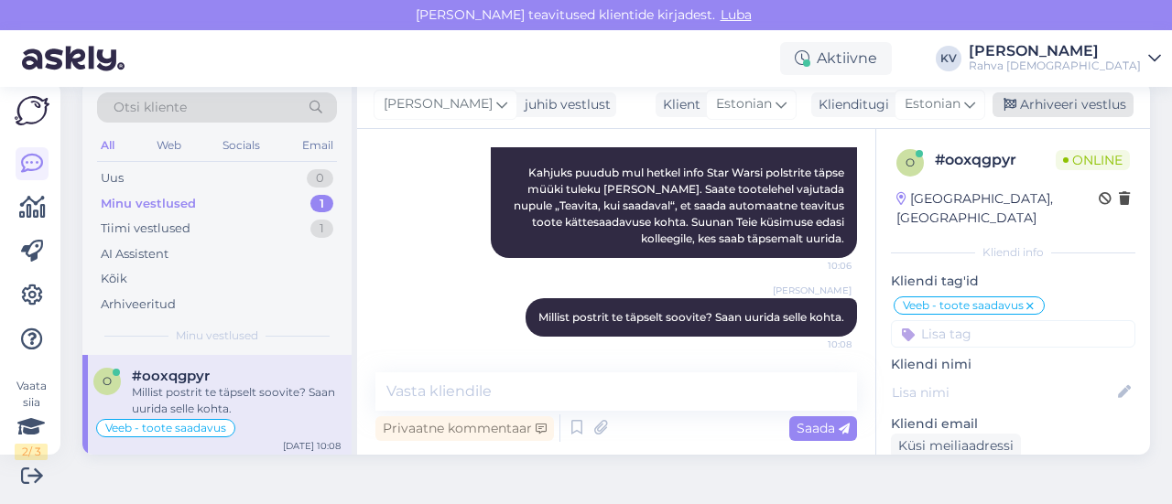
click at [1044, 113] on div "Arhiveeri vestlus" at bounding box center [1062, 104] width 141 height 25
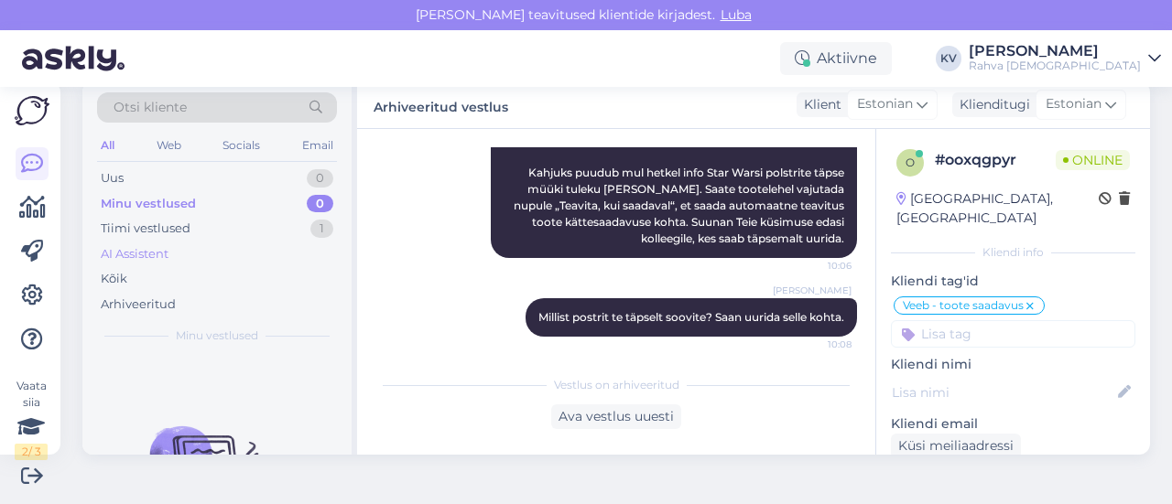
click at [147, 252] on div "AI Assistent" at bounding box center [135, 254] width 68 height 18
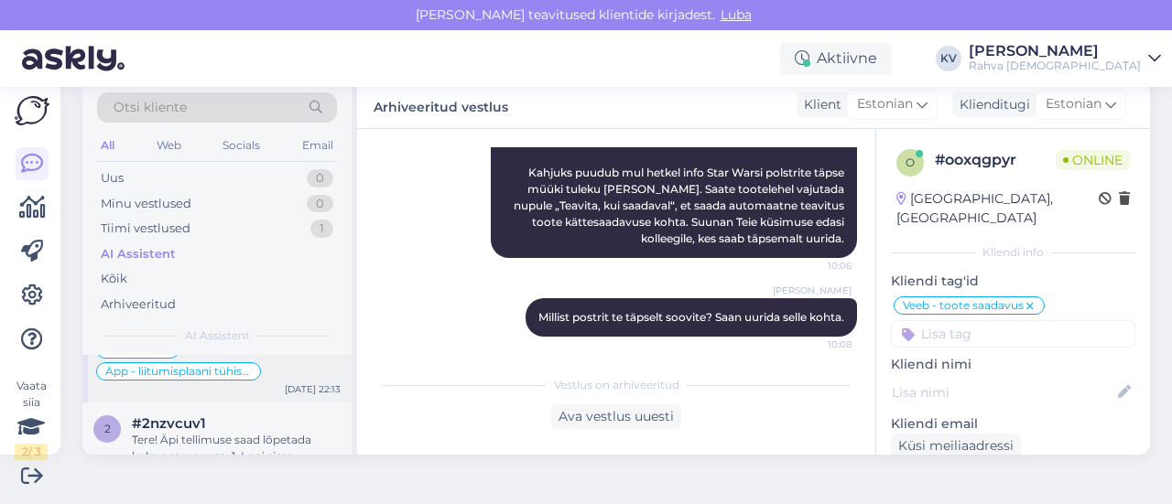
scroll to position [549, 0]
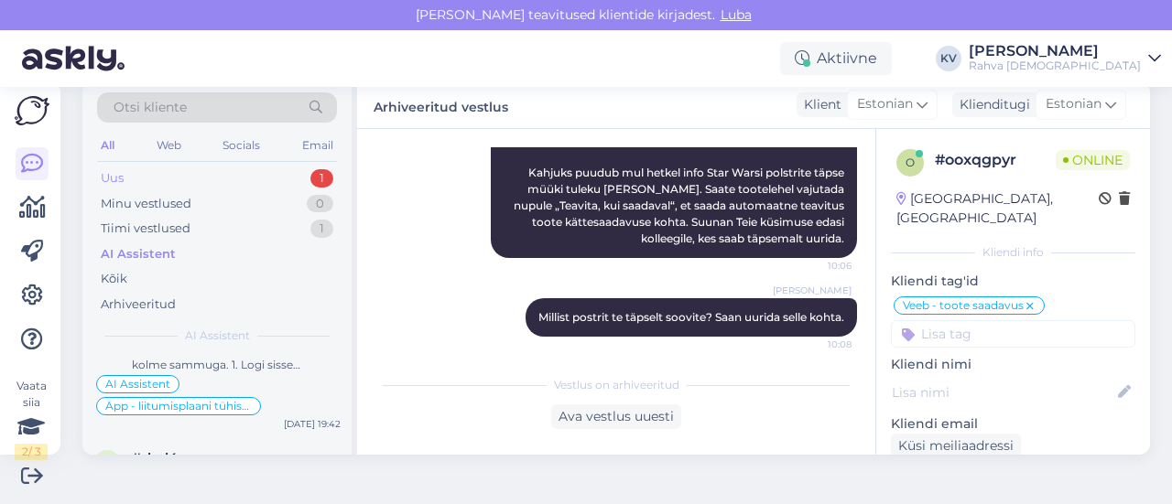
click at [144, 175] on div "Uus 1" at bounding box center [217, 179] width 240 height 26
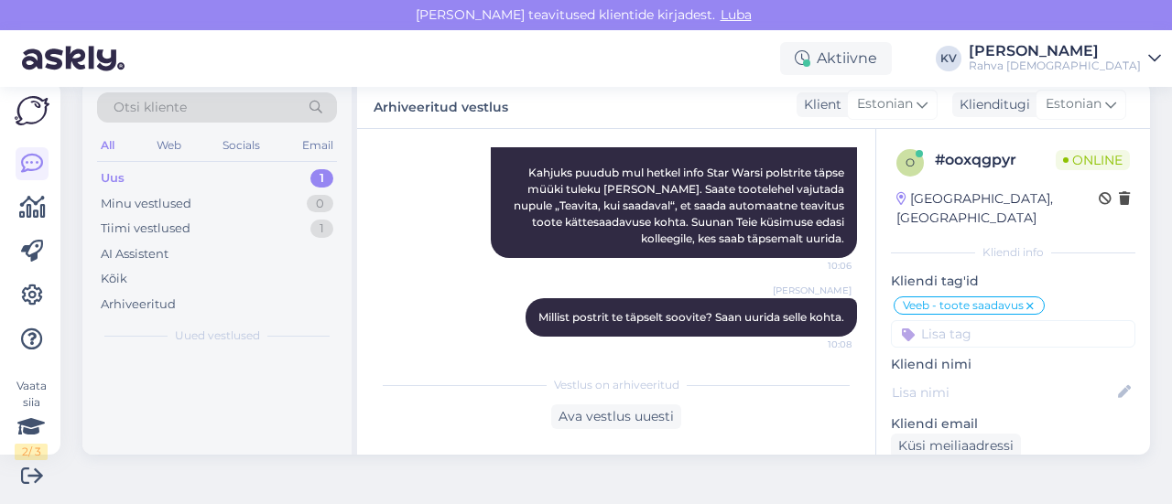
scroll to position [0, 0]
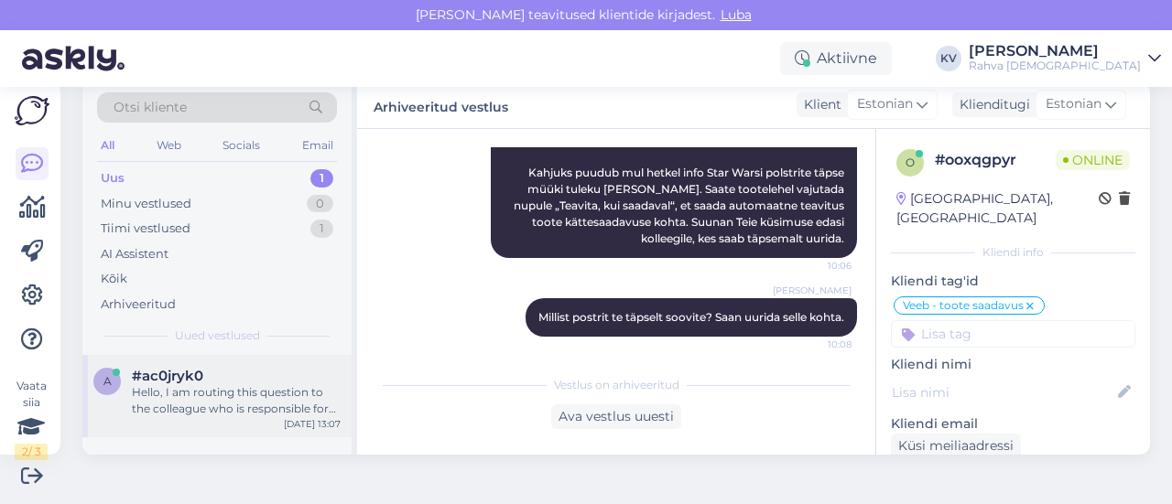
click at [221, 409] on div "Hello, I am routing this question to the colleague who is responsible for this …" at bounding box center [236, 400] width 209 height 33
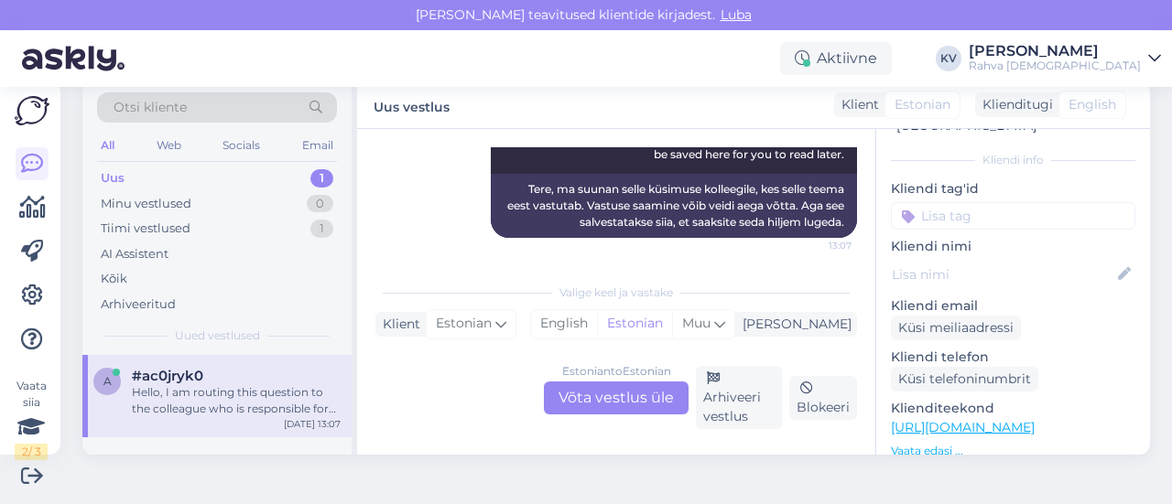
scroll to position [183, 0]
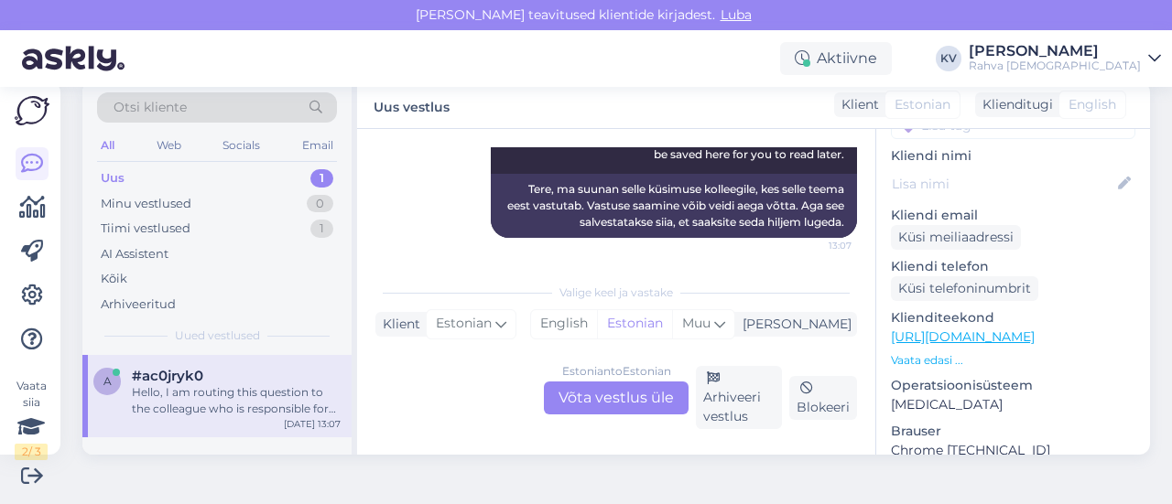
click at [990, 329] on link "[URL][DOMAIN_NAME]" at bounding box center [963, 337] width 144 height 16
click at [642, 406] on div "Estonian to Estonian Võta vestlus üle" at bounding box center [616, 398] width 145 height 33
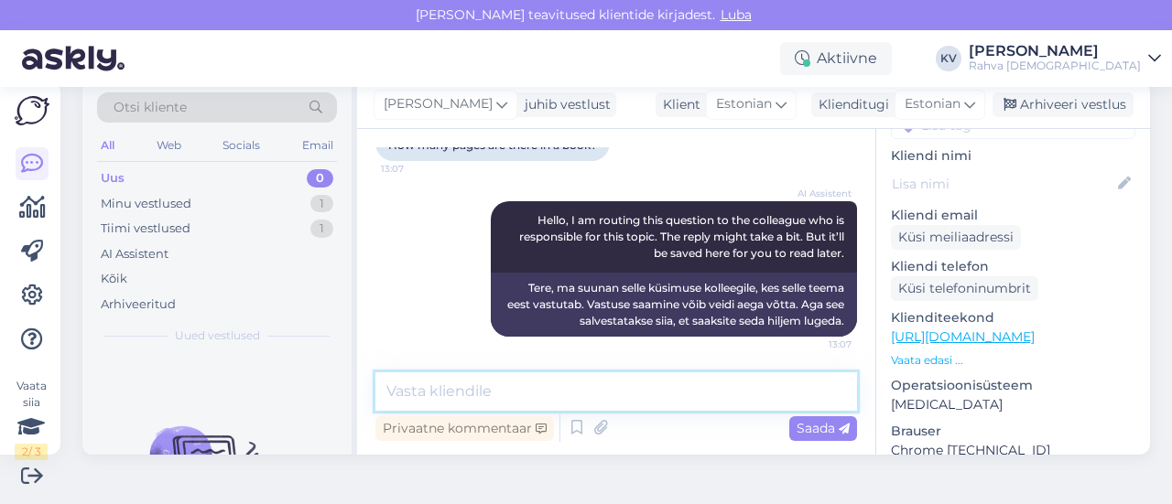
click at [513, 383] on textarea at bounding box center [615, 392] width 481 height 38
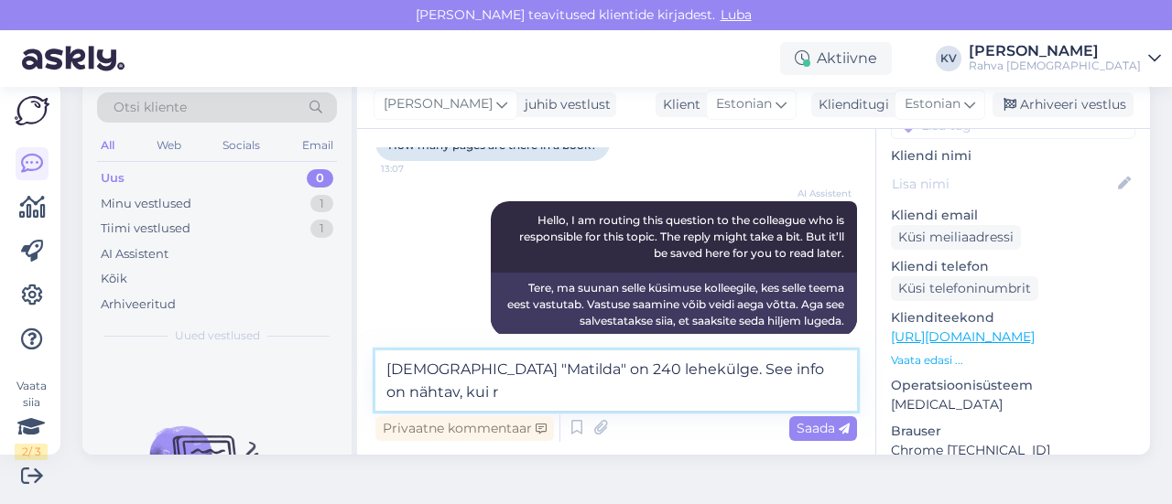
scroll to position [175, 0]
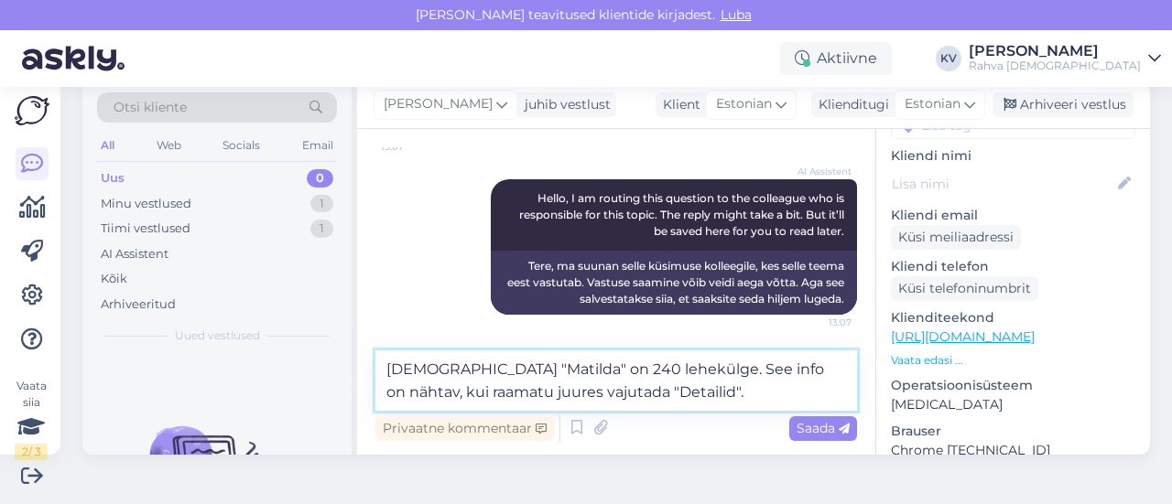
type textarea "[DEMOGRAPHIC_DATA] "Matilda" on 240 lehekülge. See info on nähtav, kui raamatu …"
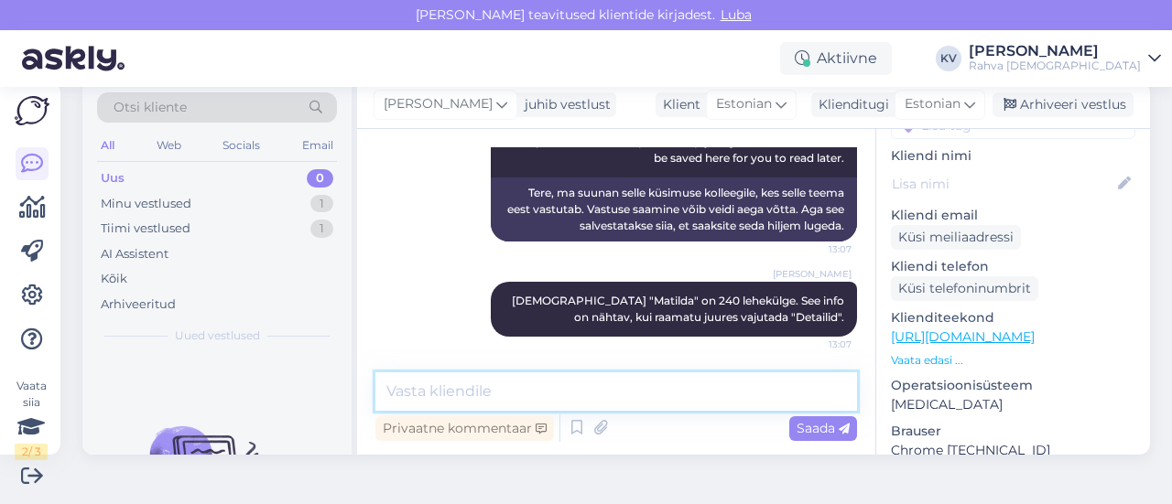
scroll to position [0, 0]
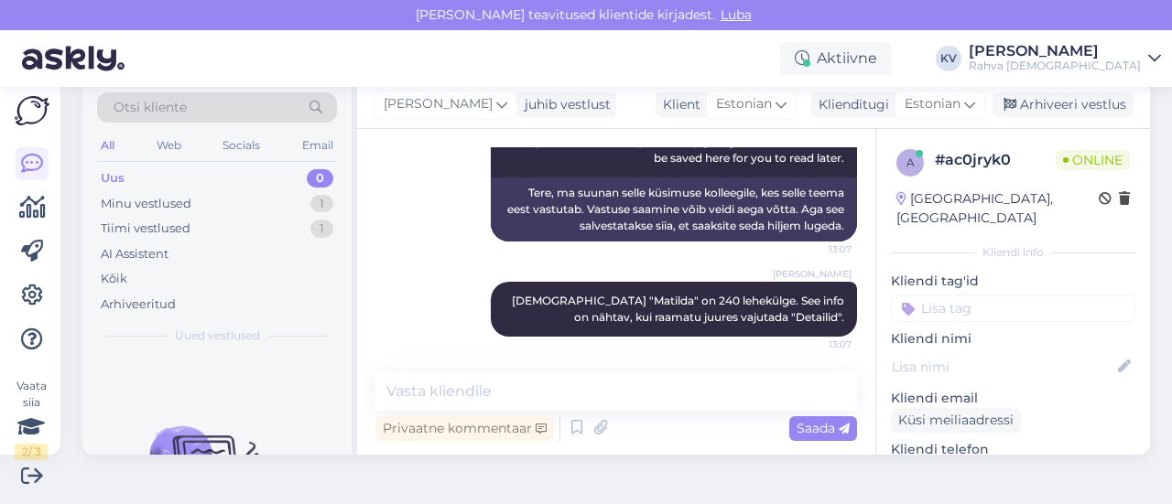
click at [935, 299] on input at bounding box center [1013, 308] width 244 height 27
type input "Veeb - toote info"
click at [978, 351] on span "Veeb - Toote info" at bounding box center [956, 356] width 92 height 11
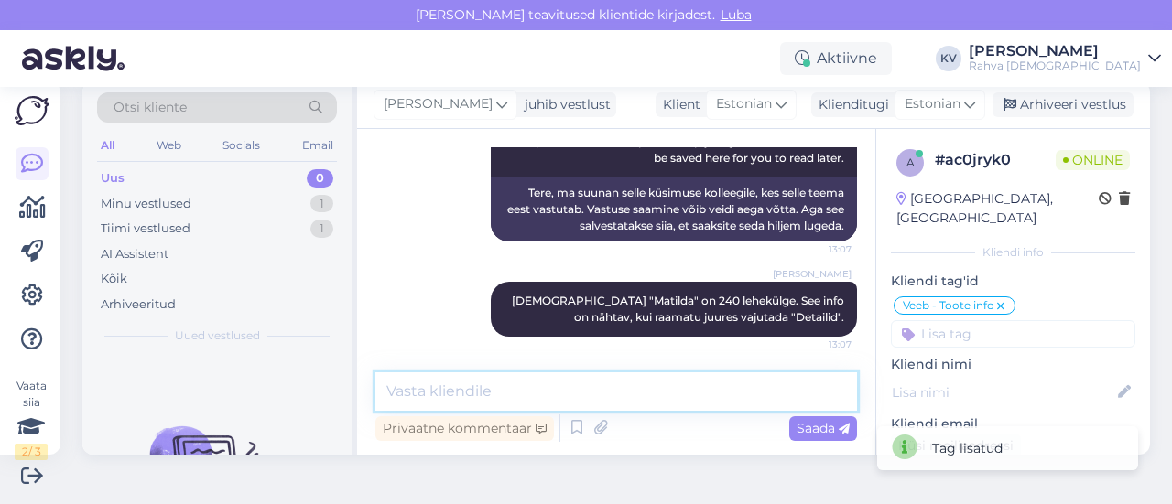
click at [524, 378] on textarea at bounding box center [615, 392] width 481 height 38
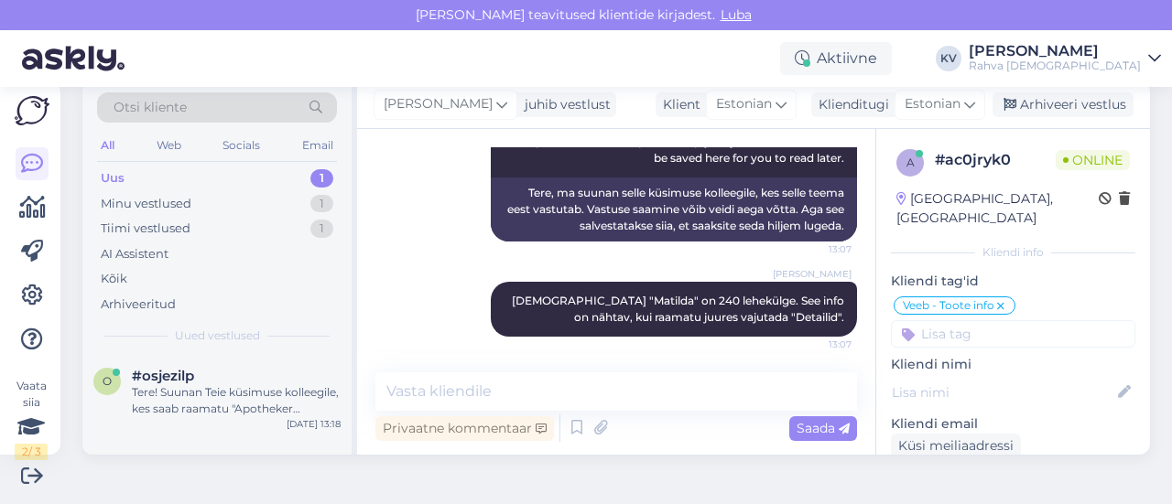
click at [219, 178] on div "Uus 1" at bounding box center [217, 179] width 240 height 26
click at [232, 380] on div "#osjezilp" at bounding box center [236, 376] width 209 height 16
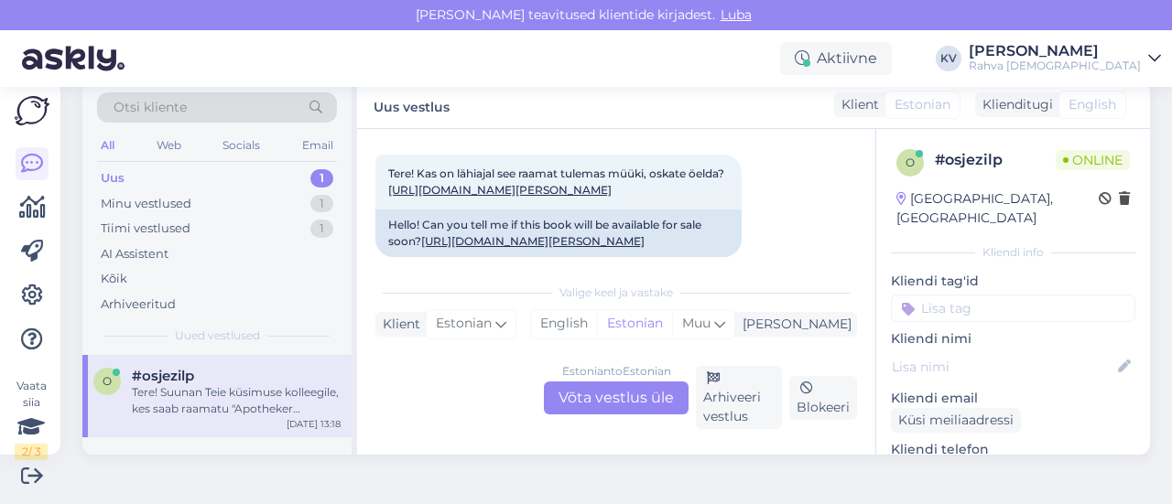
scroll to position [119, 0]
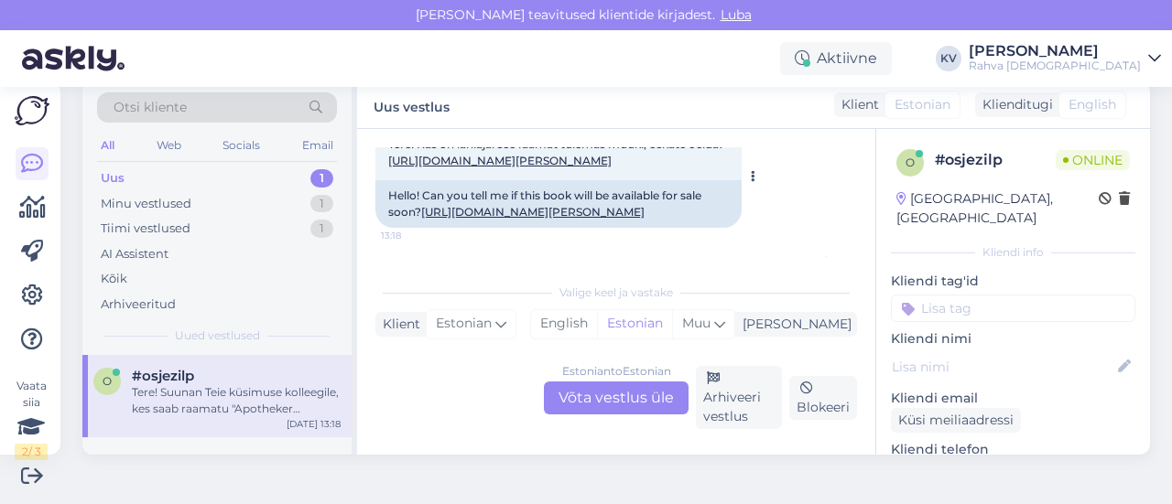
click at [611, 168] on link "[URL][DOMAIN_NAME][PERSON_NAME]" at bounding box center [499, 161] width 223 height 14
click at [619, 395] on div "Estonian to Estonian Võta vestlus üle" at bounding box center [616, 398] width 145 height 33
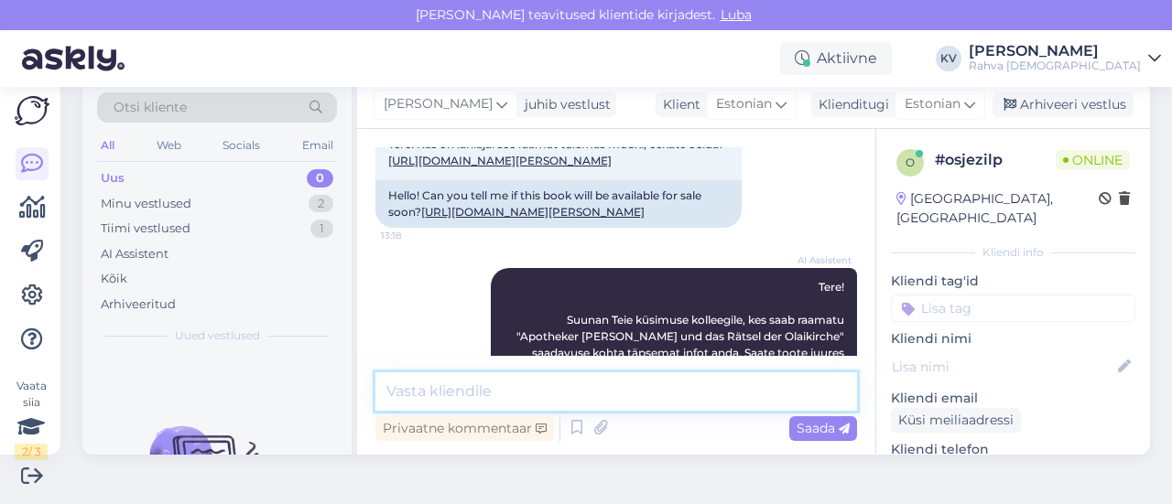
click at [568, 382] on textarea at bounding box center [615, 392] width 481 height 38
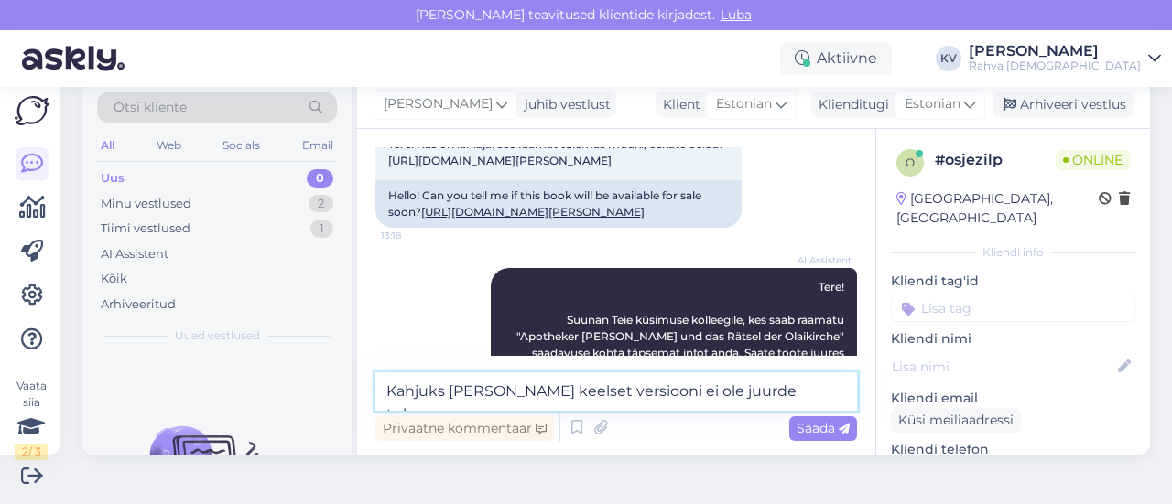
type textarea "Kahjuks [PERSON_NAME] keelset versiooni ei ole juurde tulemas."
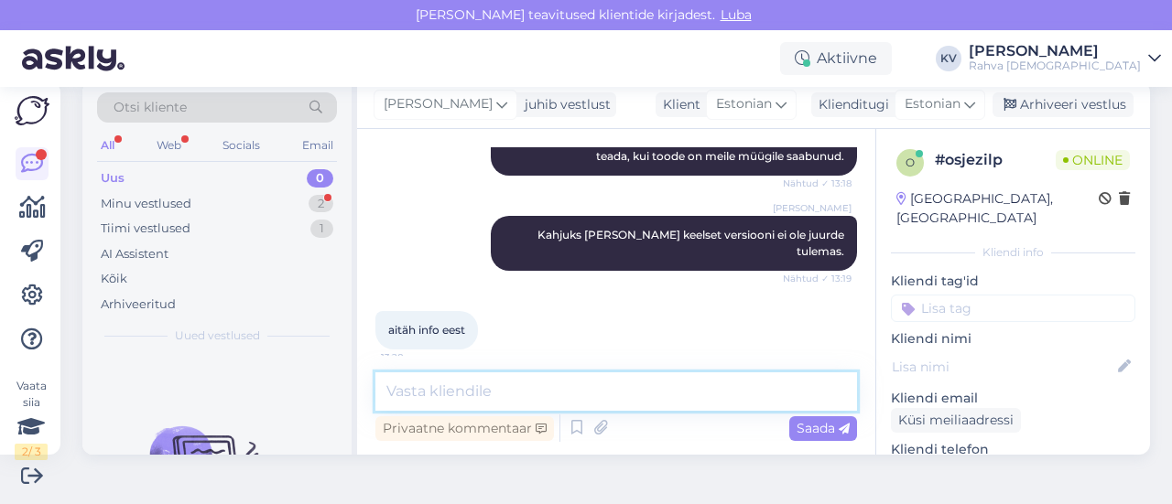
scroll to position [427, 0]
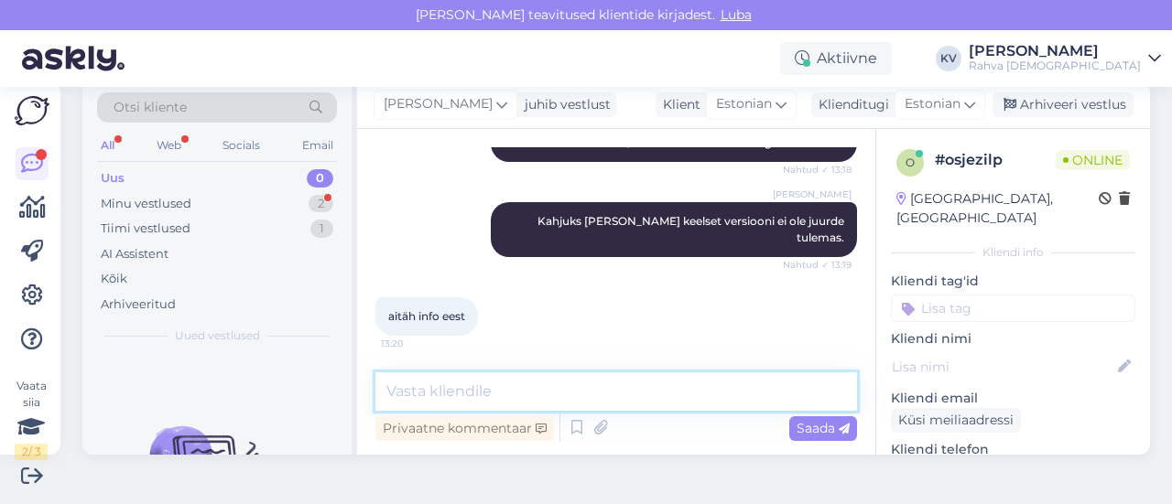
click at [569, 393] on textarea at bounding box center [615, 392] width 481 height 38
type textarea "Palun. Kaunist päeva jätku! :)"
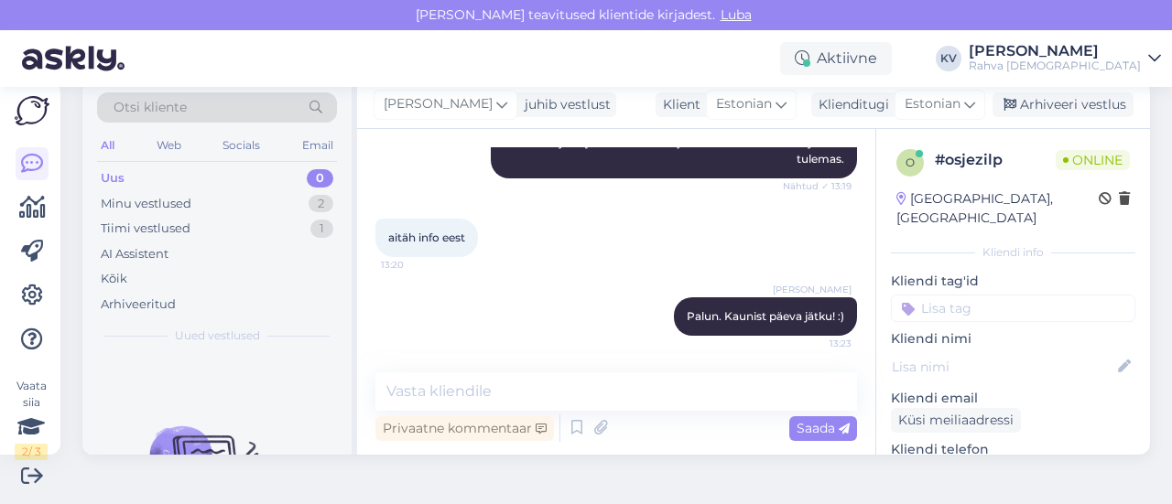
click at [1002, 295] on input at bounding box center [1013, 308] width 244 height 27
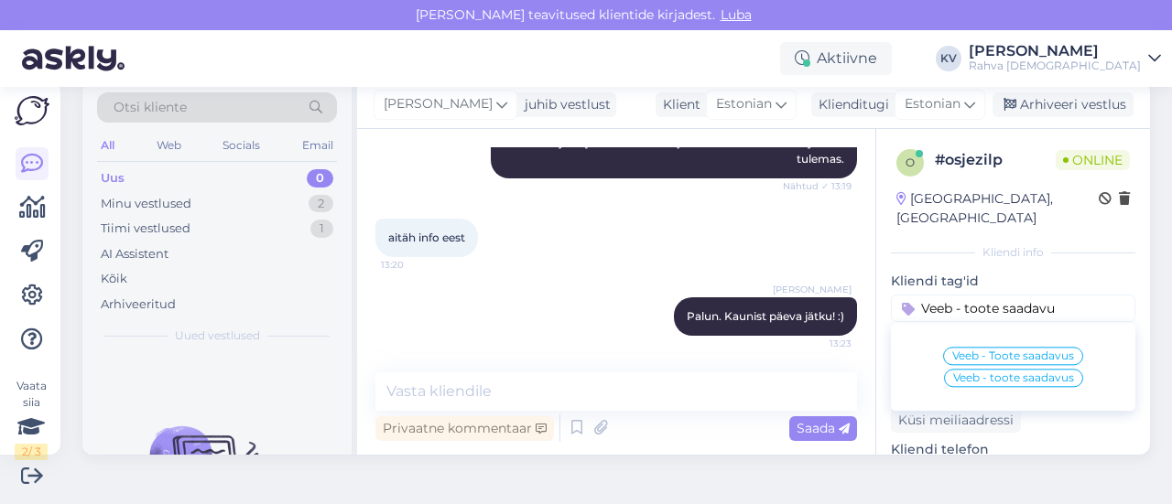
type input "Veeb - toote saadavus"
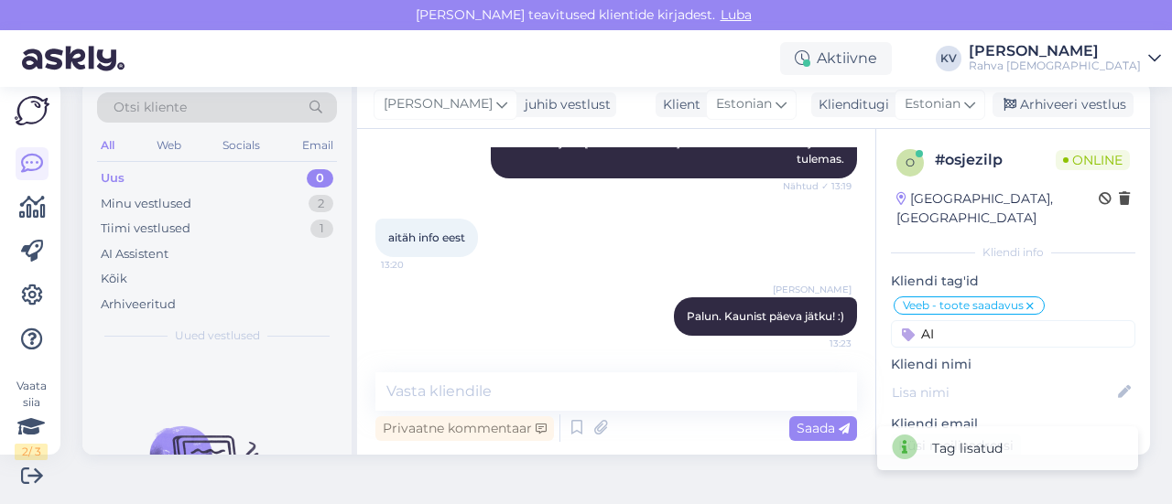
click at [972, 320] on input "AI" at bounding box center [1013, 333] width 244 height 27
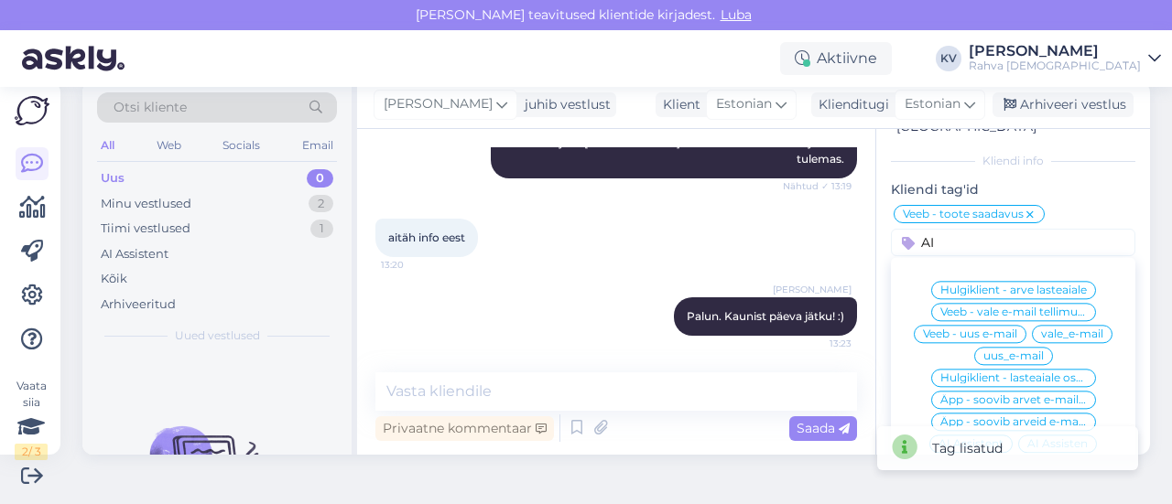
scroll to position [275, 0]
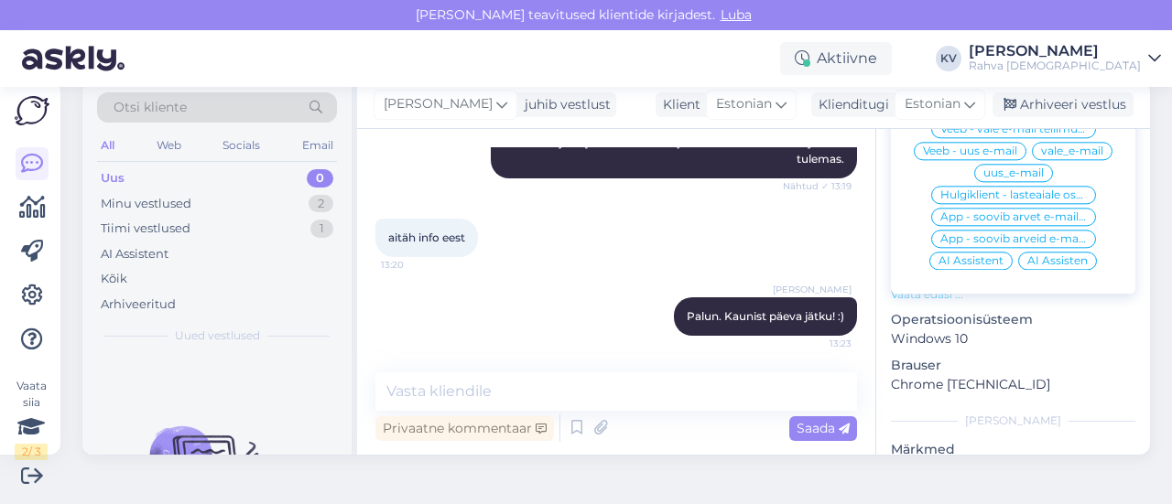
type input "AI"
click at [952, 252] on div "AI Assistent" at bounding box center [970, 261] width 83 height 18
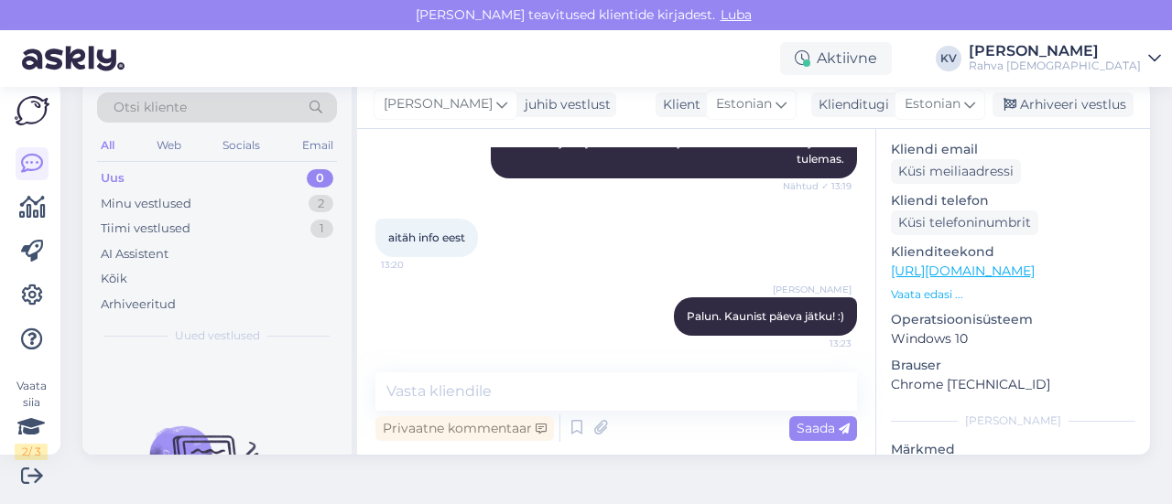
scroll to position [296, 0]
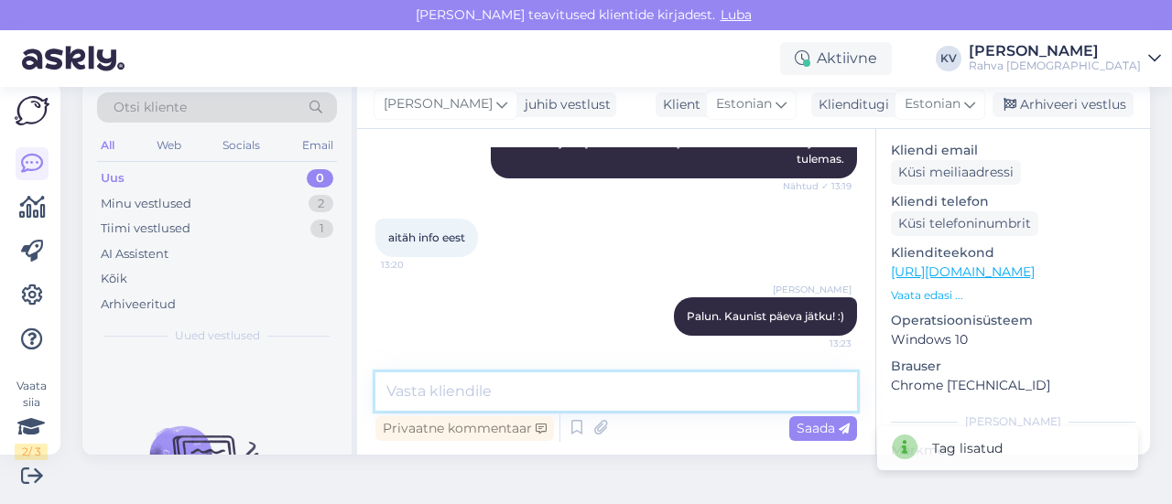
click at [596, 389] on textarea at bounding box center [615, 392] width 481 height 38
